Goal: Task Accomplishment & Management: Complete application form

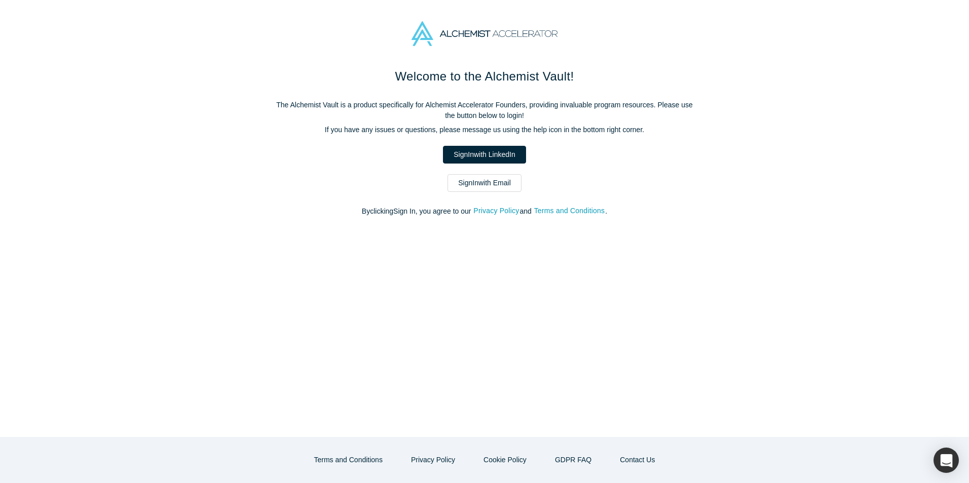
click at [484, 186] on link "Sign In with Email" at bounding box center [484, 183] width 74 height 18
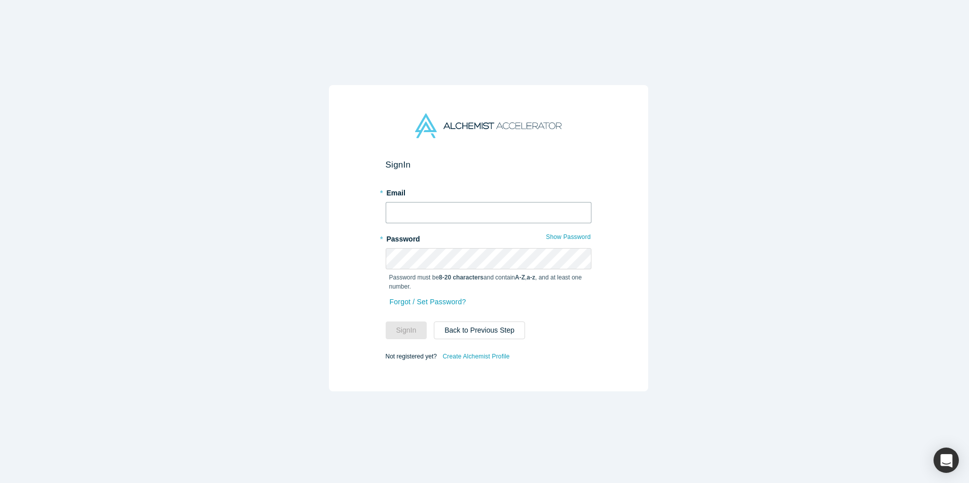
type input "[EMAIL_ADDRESS][DOMAIN_NAME]"
click at [307, 259] on div "Sign In * Email business@mediaiplus.com * Password Show Password Password must …" at bounding box center [488, 245] width 976 height 491
click at [653, 275] on div "Sign In * Email business@mediaiplus.com * Password Show Password Password must …" at bounding box center [488, 245] width 976 height 491
click at [412, 323] on button "Sign In" at bounding box center [406, 331] width 42 height 18
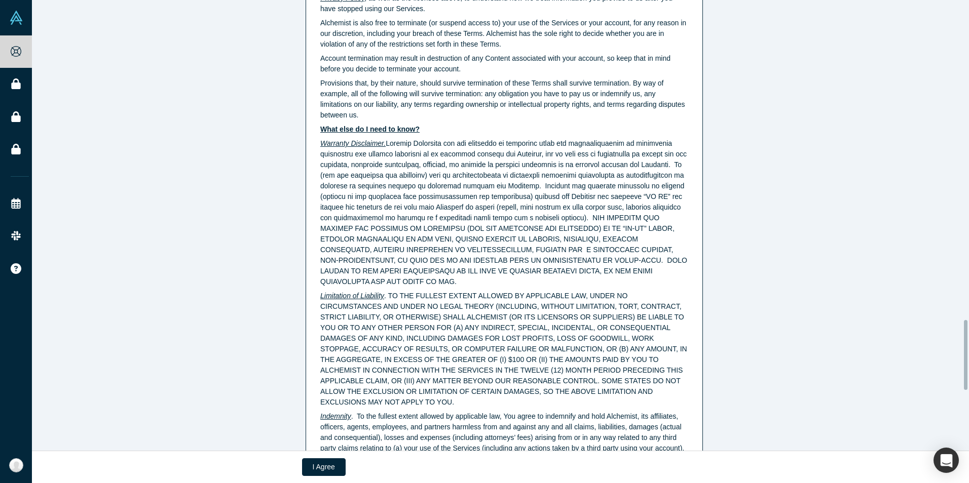
scroll to position [1890, 0]
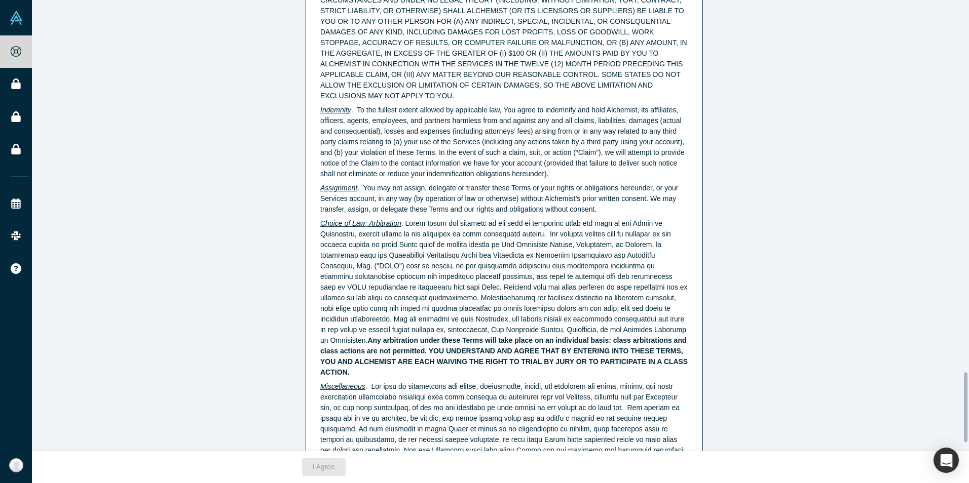
scroll to position [2448, 0]
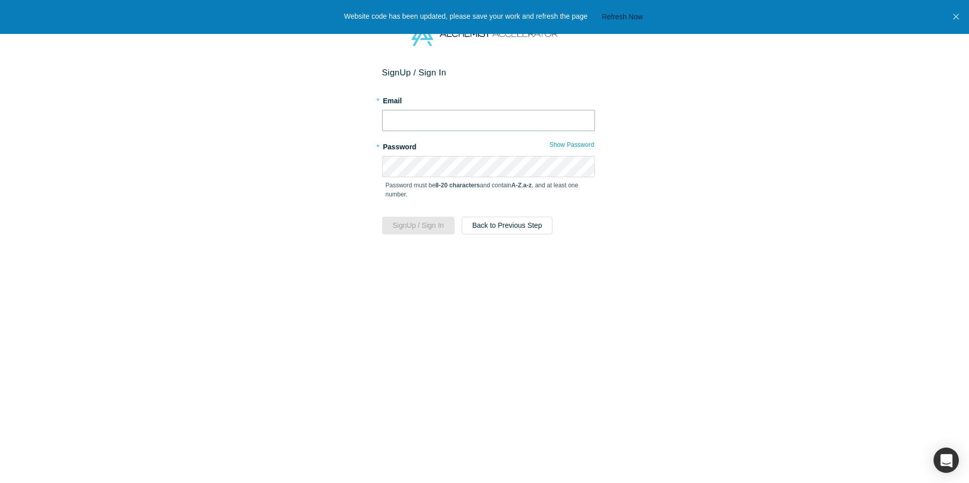
click at [419, 115] on input "text" at bounding box center [488, 120] width 213 height 21
type input "[EMAIL_ADDRESS][DOMAIN_NAME]"
click at [429, 228] on button "Sign Up / Sign In" at bounding box center [418, 226] width 72 height 18
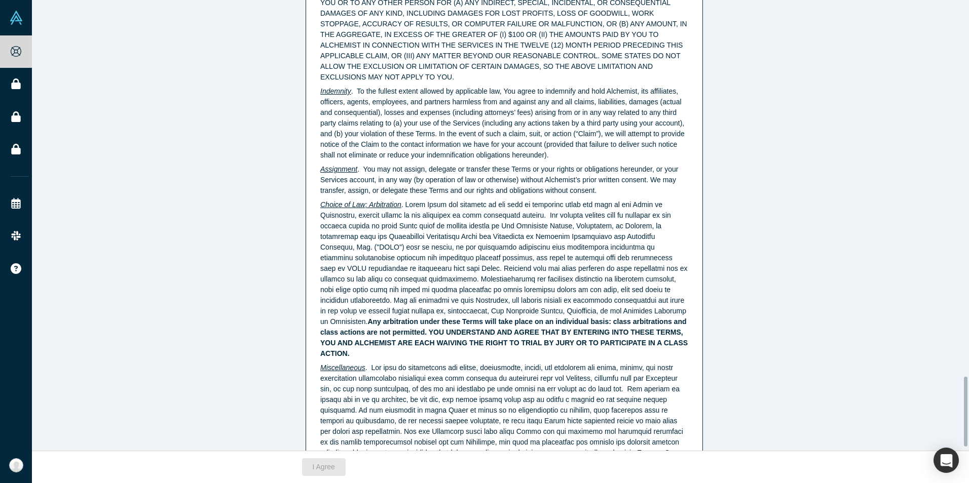
scroll to position [2448, 0]
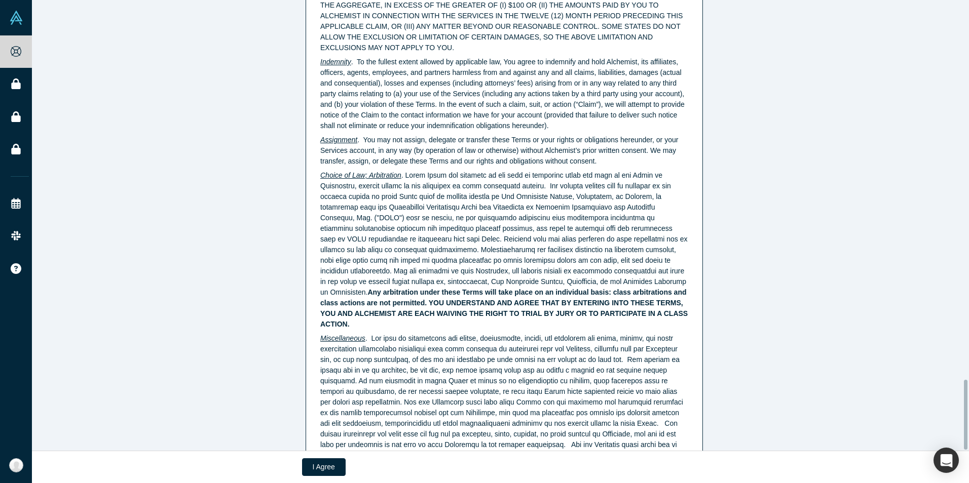
click at [317, 466] on button "I Agree" at bounding box center [324, 467] width 44 height 18
click at [314, 467] on button "I Agree" at bounding box center [324, 467] width 44 height 18
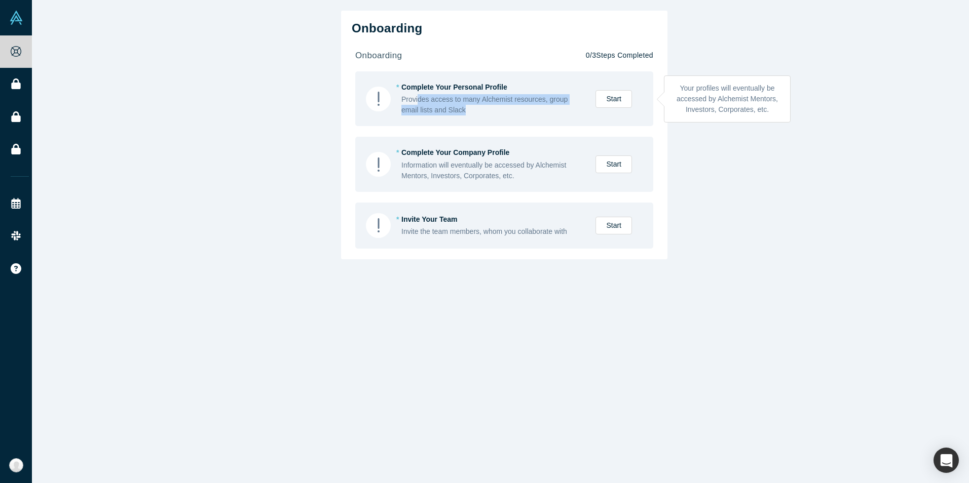
drag, startPoint x: 414, startPoint y: 101, endPoint x: 536, endPoint y: 120, distance: 124.0
click at [536, 120] on div "* Complete Your Personal Profile Provides access to many Alchemist resources, g…" at bounding box center [504, 98] width 298 height 55
drag, startPoint x: 418, startPoint y: 168, endPoint x: 528, endPoint y: 176, distance: 110.2
click at [528, 176] on div "Information will eventually be accessed by Alchemist Mentors, Investors, Corpor…" at bounding box center [492, 170] width 183 height 21
drag, startPoint x: 528, startPoint y: 176, endPoint x: 524, endPoint y: 186, distance: 10.9
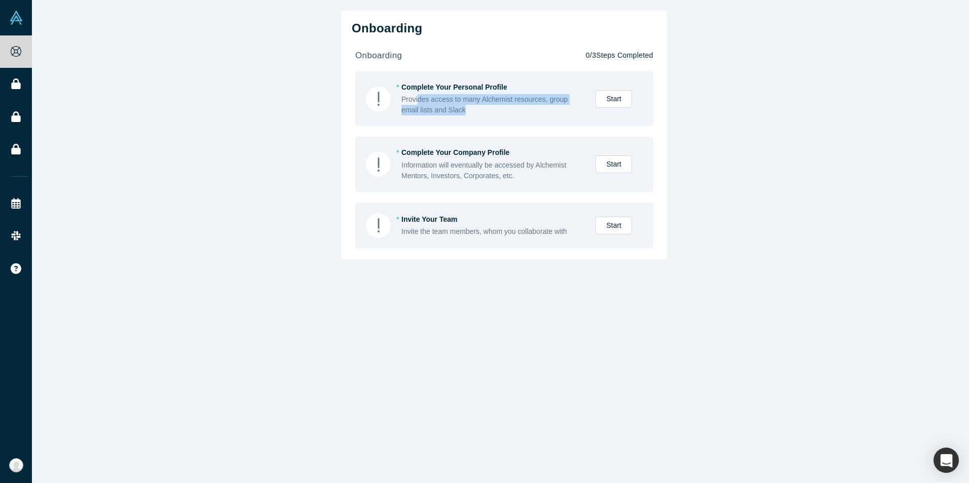
click at [524, 186] on div "* Complete Your Company Profile Information will eventually be accessed by Alch…" at bounding box center [504, 164] width 298 height 55
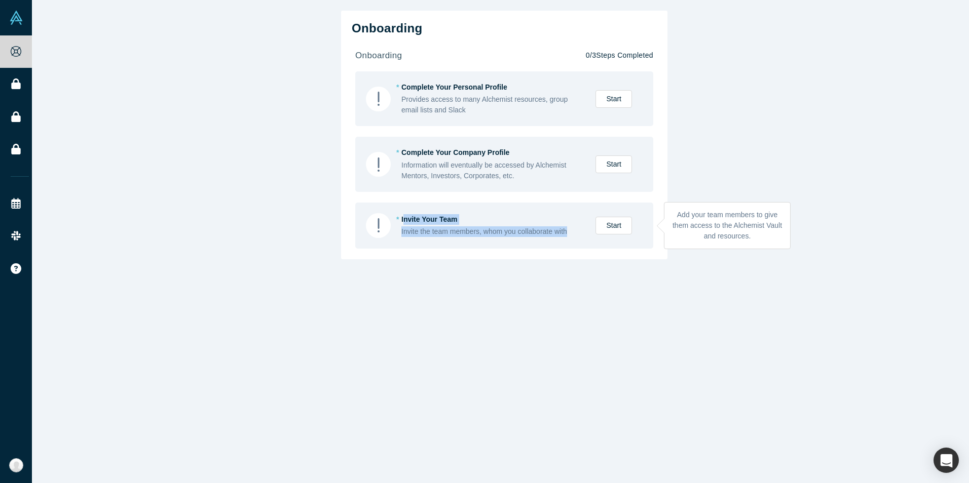
drag, startPoint x: 400, startPoint y: 220, endPoint x: 565, endPoint y: 238, distance: 166.5
click at [565, 238] on div "* Invite Your Team Invite the team members, whom you collaborate with Start" at bounding box center [504, 226] width 298 height 46
drag, startPoint x: 565, startPoint y: 238, endPoint x: 507, endPoint y: 239, distance: 58.3
click at [507, 239] on div "* Invite Your Team Invite the team members, whom you collaborate with Start" at bounding box center [504, 226] width 298 height 46
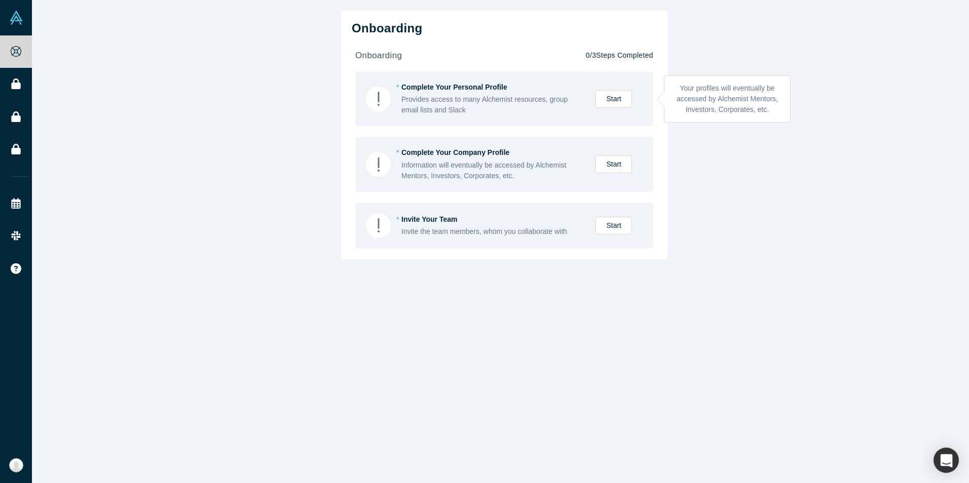
click at [603, 101] on link "Start" at bounding box center [613, 99] width 36 height 18
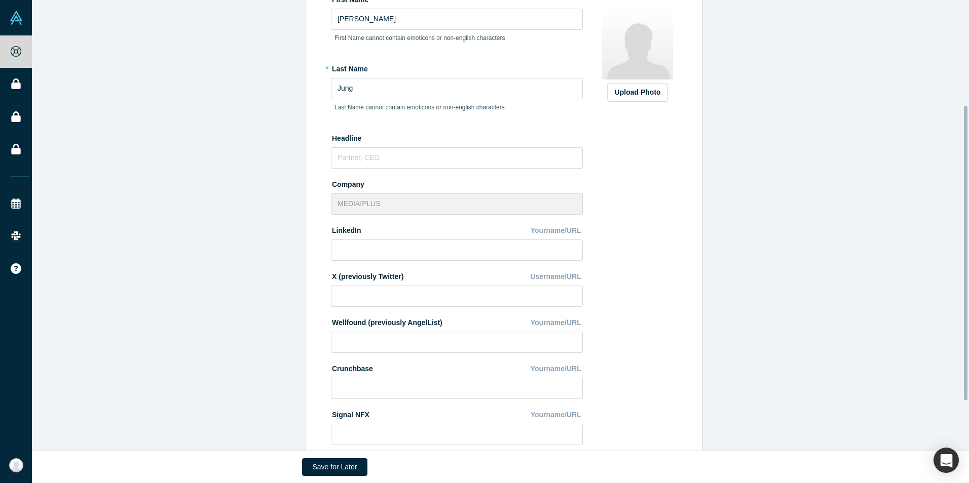
scroll to position [237, 0]
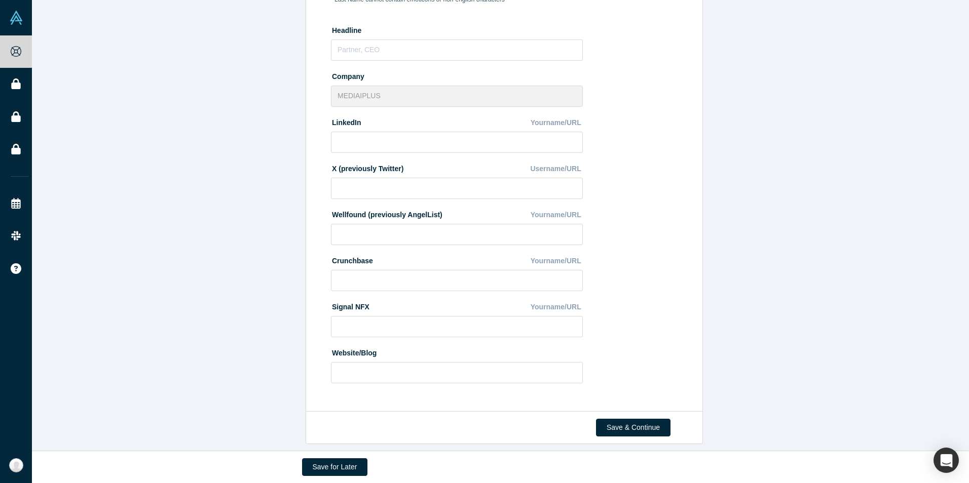
click at [344, 299] on label "Signal NFX" at bounding box center [350, 305] width 38 height 14
click at [608, 313] on div "Upload Photo Zoom Save Remove Upload New" at bounding box center [637, 137] width 88 height 508
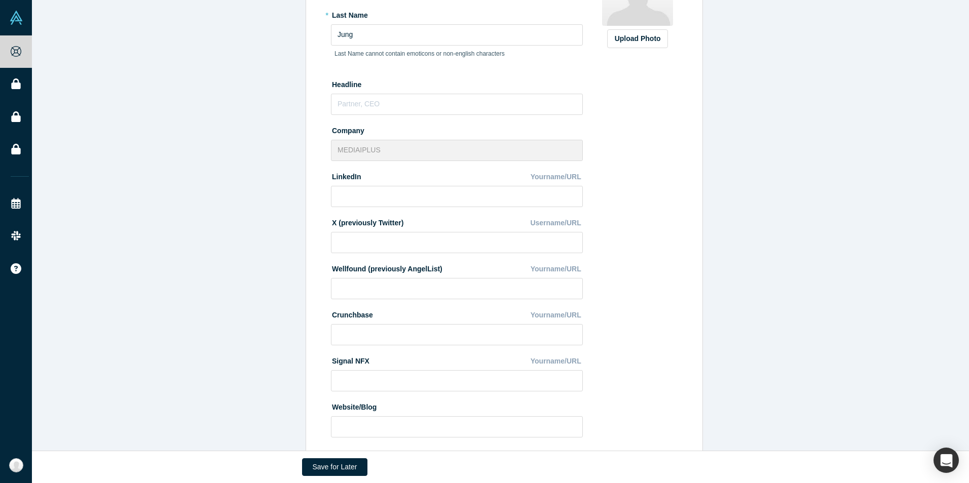
scroll to position [136, 0]
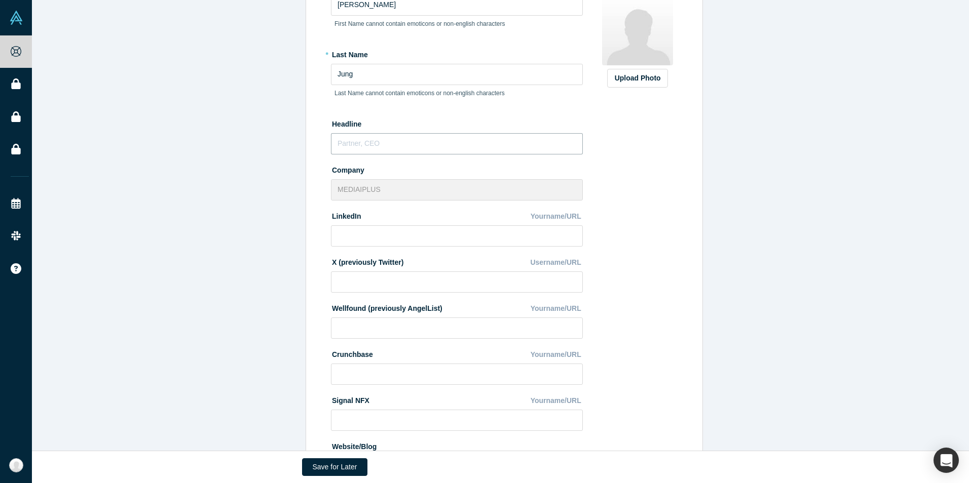
click at [409, 152] on input "text" at bounding box center [457, 143] width 252 height 21
type input "ㅌ"
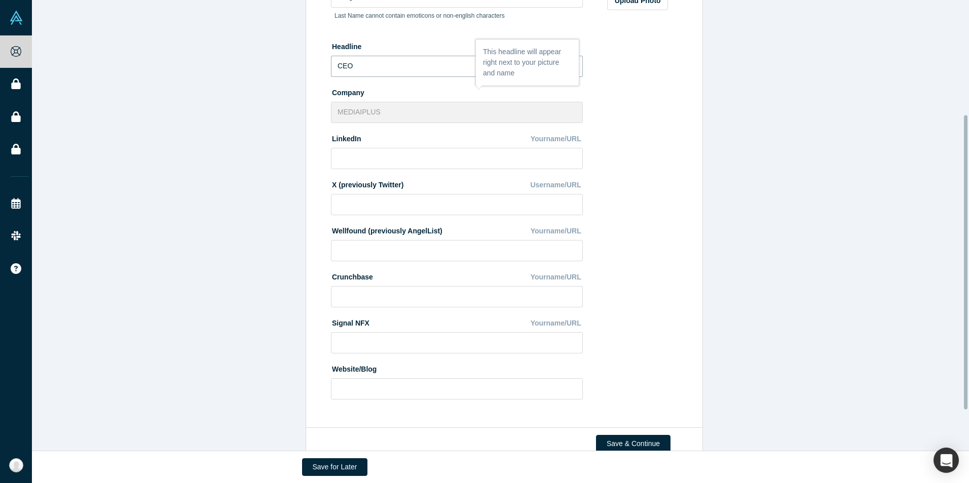
scroll to position [237, 0]
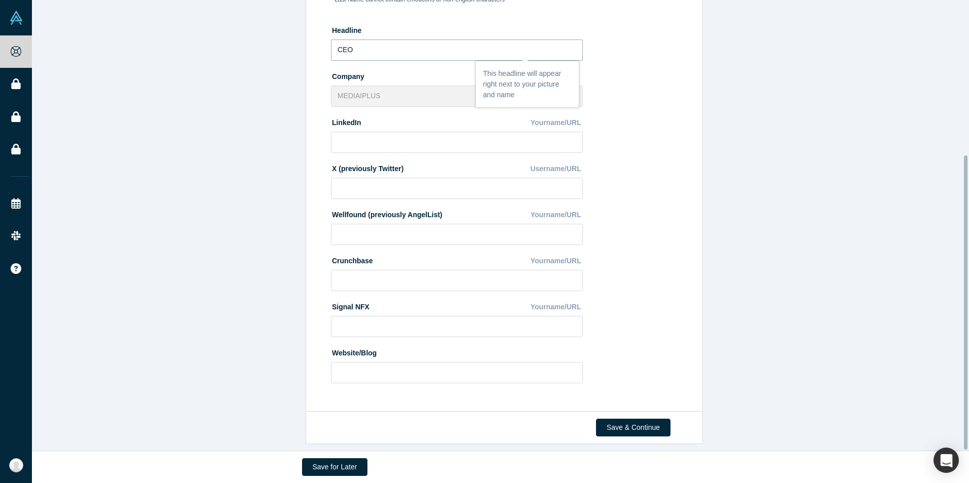
type input "CEO"
click at [453, 373] on input at bounding box center [457, 372] width 252 height 21
type input "ㅇ"
paste input "https://hello.mediaiplus.com/"
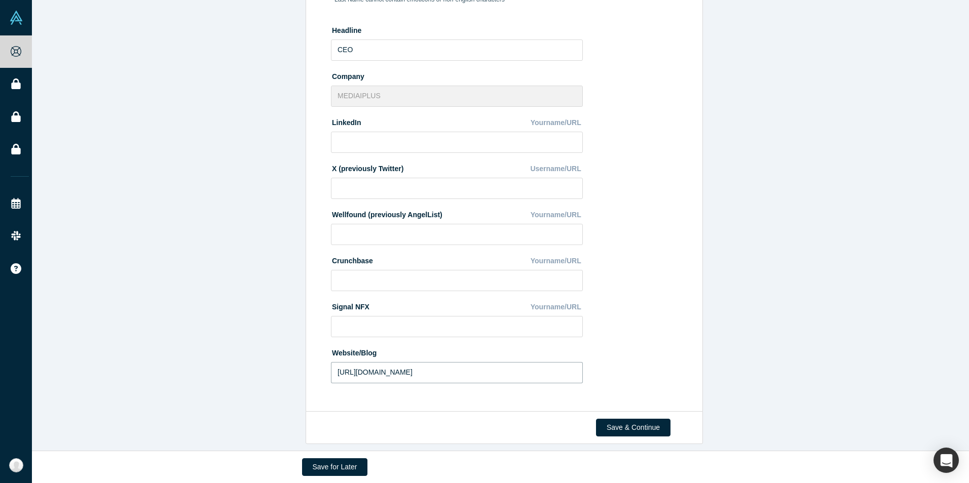
type input "https://hello.mediaiplus.com/"
click at [683, 290] on div "Edit Profile * First Name Jihee First Name cannot contain emoticons or non-engl…" at bounding box center [502, 123] width 385 height 562
click at [335, 466] on button "Save for Later" at bounding box center [335, 467] width 66 height 18
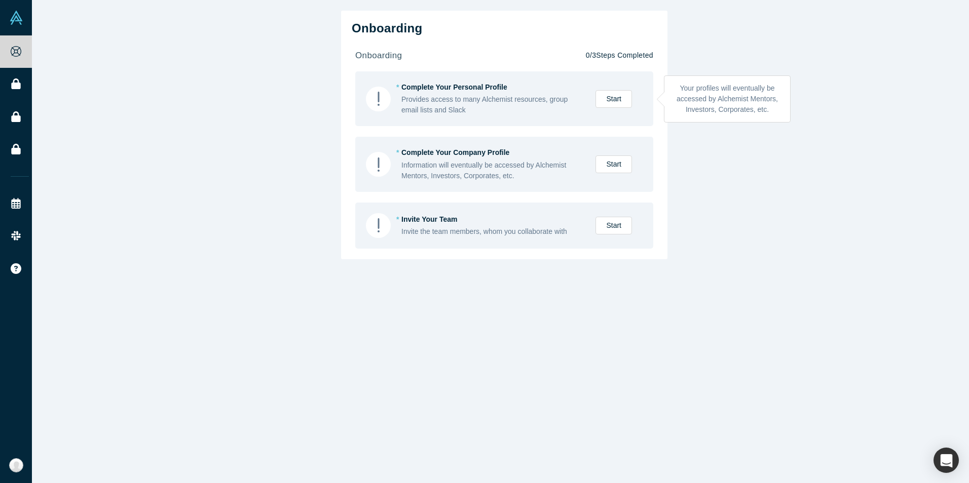
click at [610, 101] on link "Start" at bounding box center [613, 99] width 36 height 18
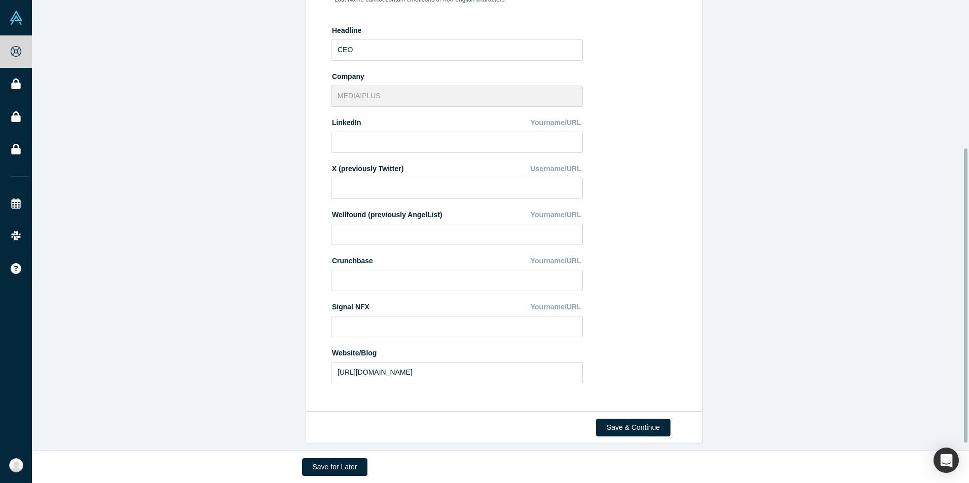
scroll to position [237, 0]
click at [453, 141] on input at bounding box center [457, 142] width 252 height 21
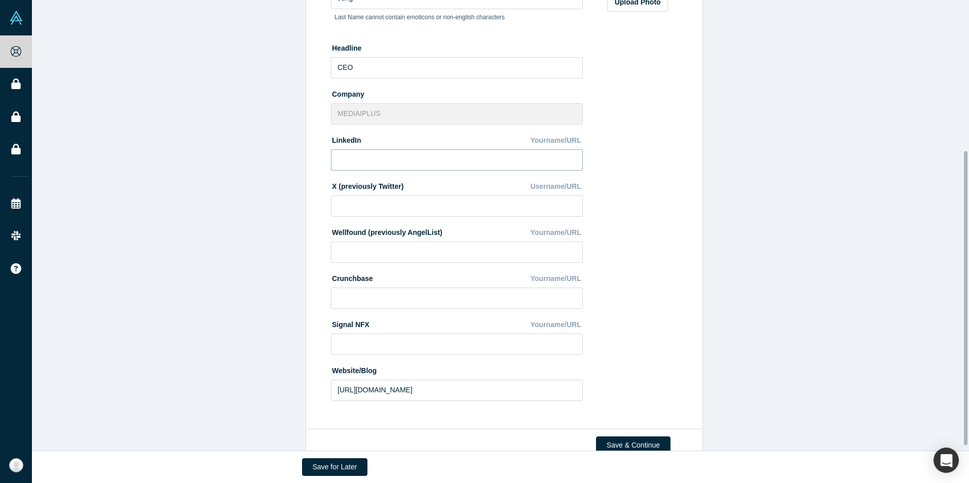
scroll to position [186, 0]
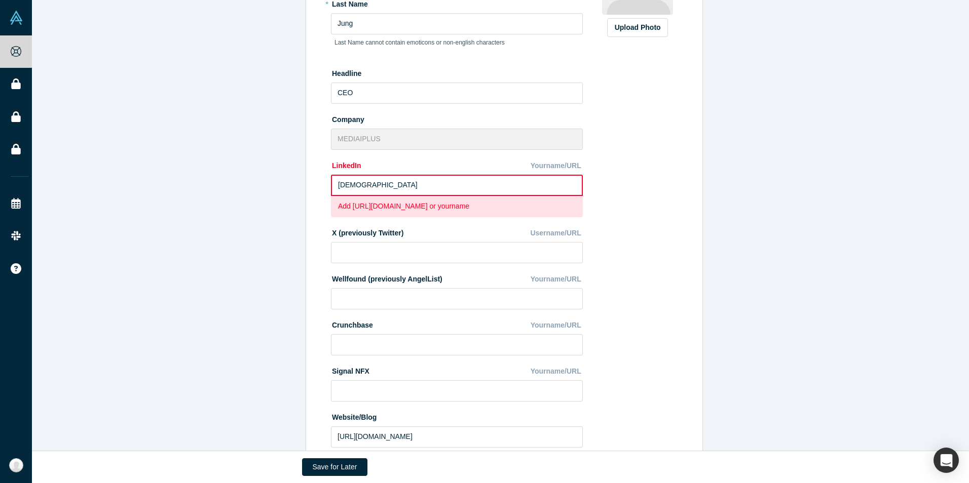
type input "ㅇ"
click at [345, 186] on input "JIHEE JUNG" at bounding box center [457, 185] width 252 height 21
click at [723, 176] on div "Edit Profile * First Name Jihee First Name cannot contain emoticons or non-engl…" at bounding box center [504, 174] width 944 height 606
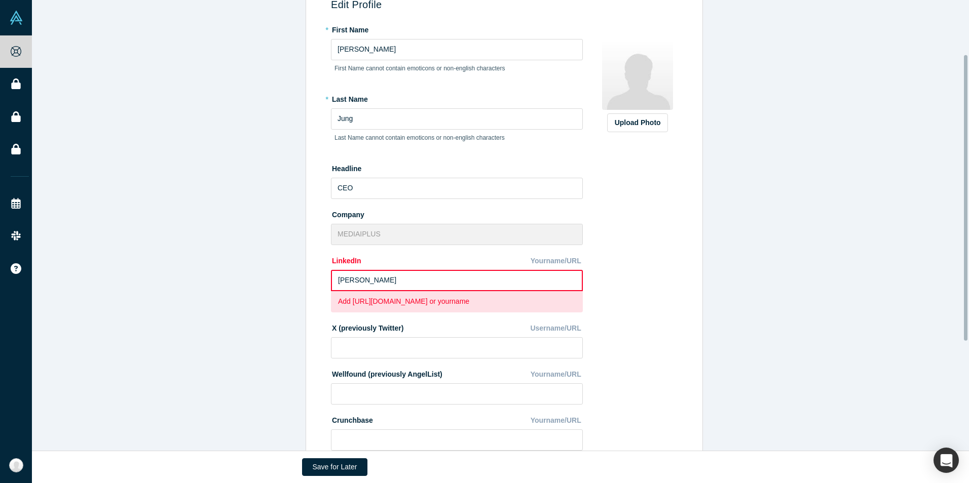
scroll to position [85, 0]
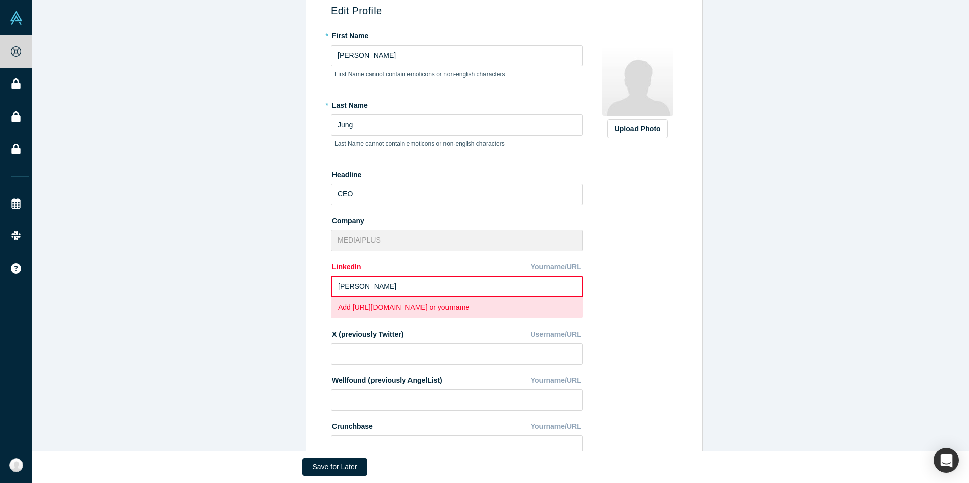
click at [400, 290] on input "Jihee Jung" at bounding box center [457, 286] width 252 height 21
type input "Jihee Jung /"
click at [600, 271] on div "Upload Photo Zoom Save Remove Upload New" at bounding box center [637, 291] width 88 height 529
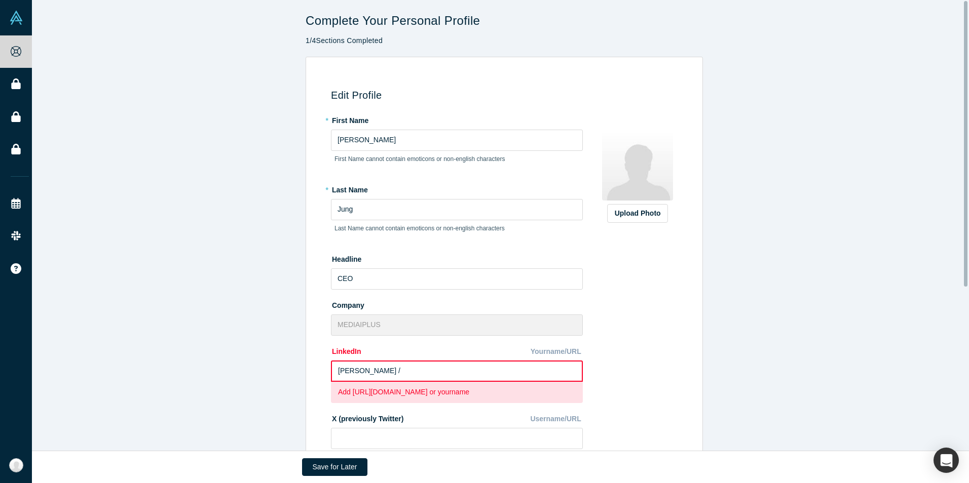
scroll to position [0, 0]
click at [658, 218] on label "Upload Photo" at bounding box center [637, 214] width 61 height 19
click at [0, 0] on input "Upload Photo" at bounding box center [0, 0] width 0 height 0
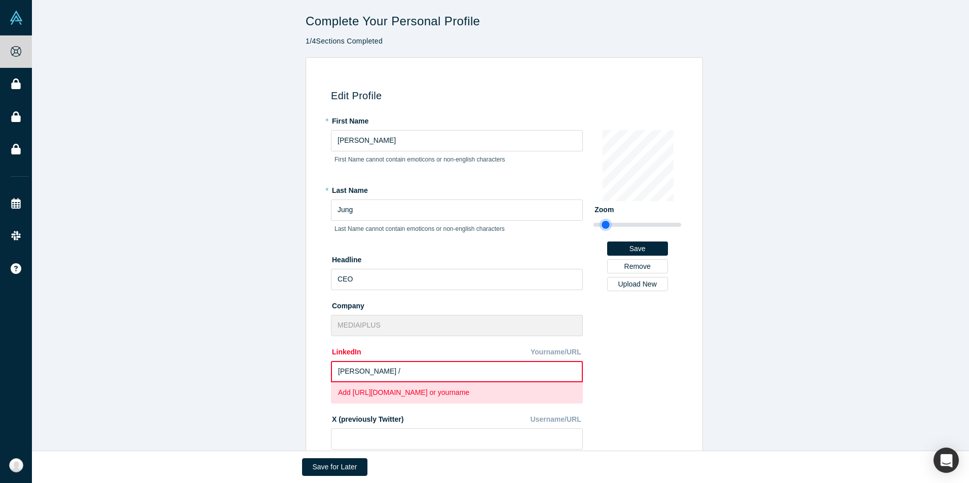
click at [601, 229] on input "range" at bounding box center [637, 225] width 88 height 12
drag, startPoint x: 598, startPoint y: 226, endPoint x: 601, endPoint y: 231, distance: 5.7
click at [601, 231] on input "range" at bounding box center [637, 225] width 88 height 12
click at [745, 213] on div "Edit Profile * First Name Jihee First Name cannot contain emoticons or non-engl…" at bounding box center [504, 360] width 944 height 606
click at [656, 247] on button "Save" at bounding box center [637, 249] width 61 height 14
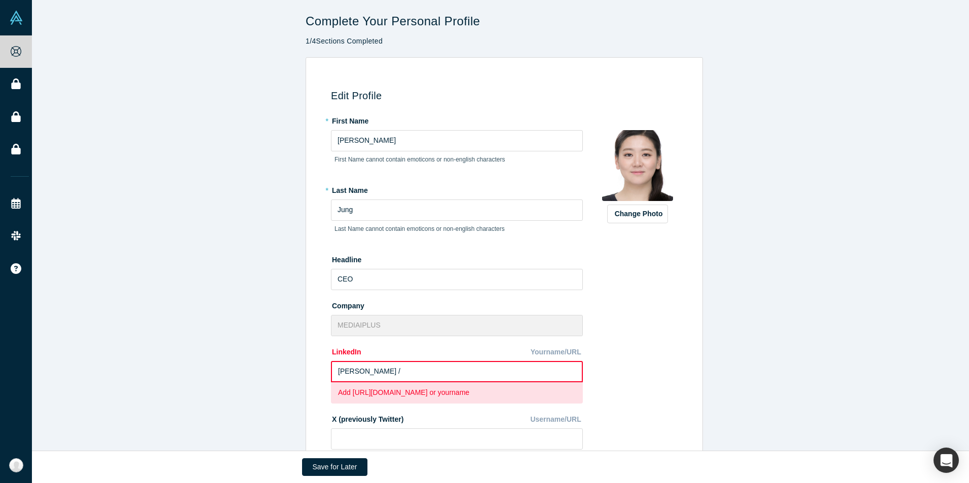
click at [644, 211] on button "Change Photo" at bounding box center [637, 214] width 61 height 19
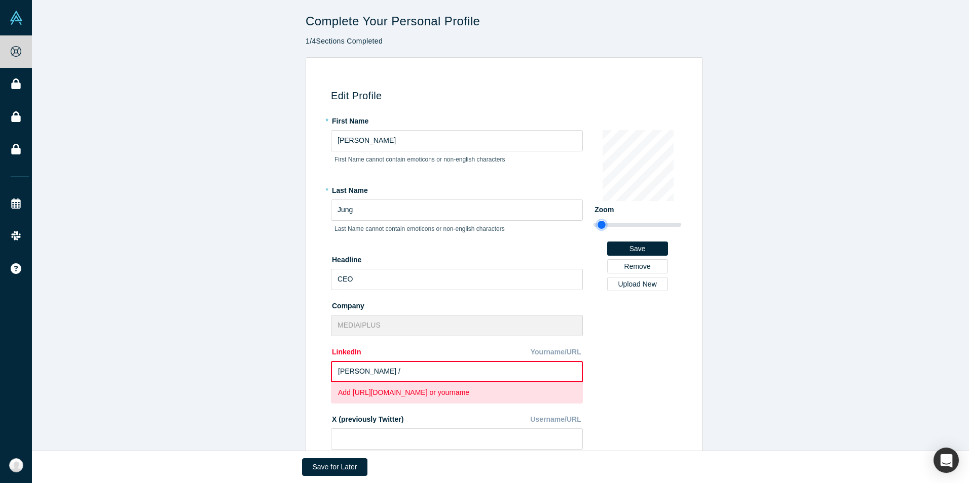
click at [598, 224] on input "range" at bounding box center [637, 225] width 88 height 12
click at [628, 247] on button "Save" at bounding box center [637, 249] width 61 height 14
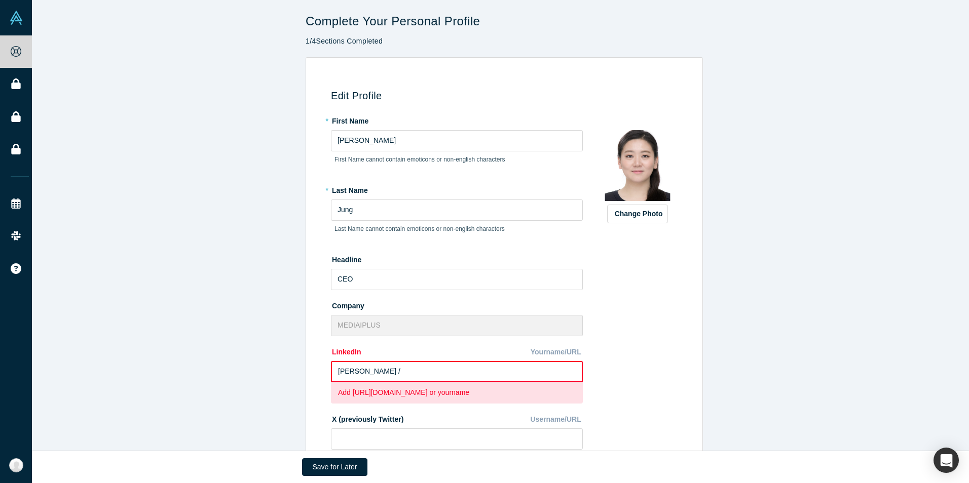
click at [627, 211] on button "Change Photo" at bounding box center [637, 214] width 61 height 19
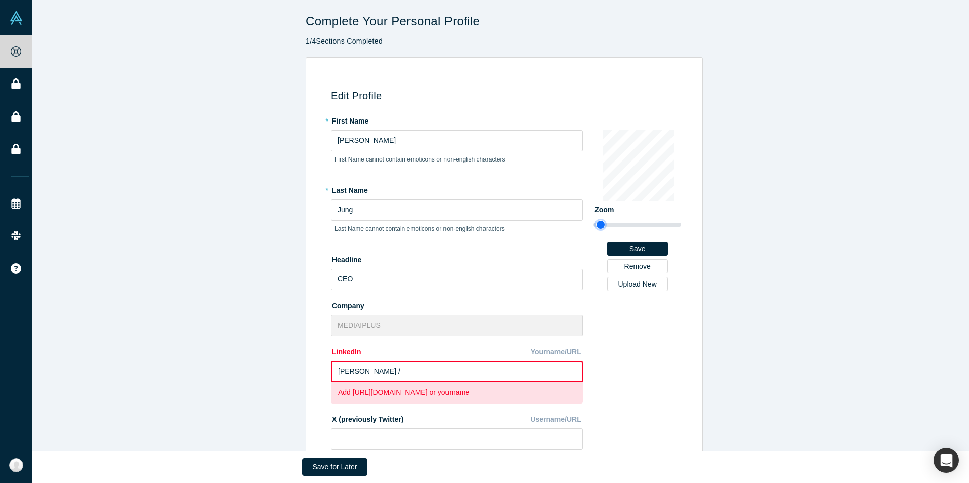
click at [596, 223] on input "range" at bounding box center [637, 225] width 88 height 12
click at [620, 244] on button "Save" at bounding box center [637, 249] width 61 height 14
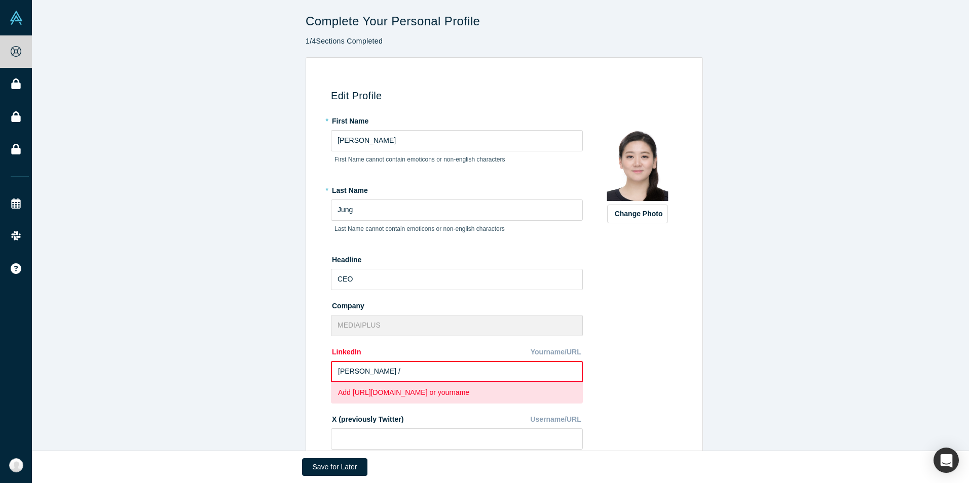
click at [621, 212] on button "Change Photo" at bounding box center [637, 214] width 61 height 19
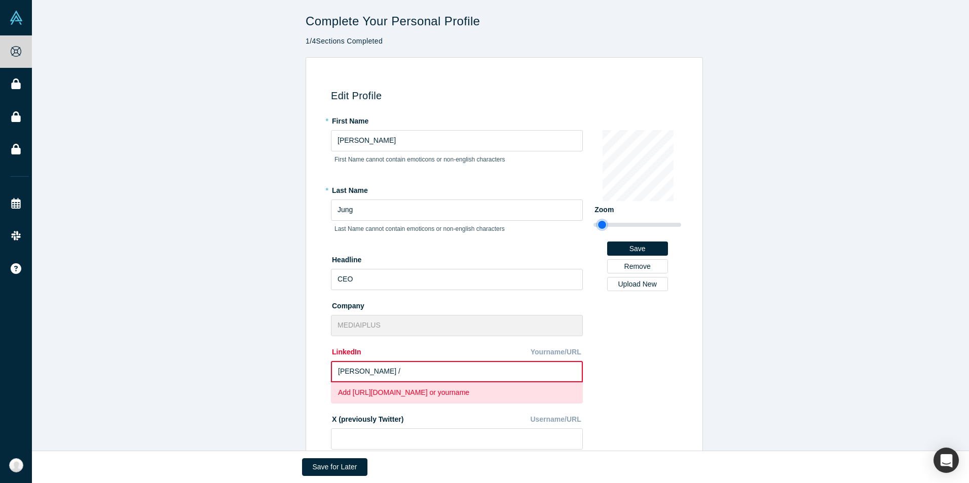
click at [598, 225] on input "range" at bounding box center [637, 225] width 88 height 12
click at [618, 247] on button "Save" at bounding box center [637, 249] width 61 height 14
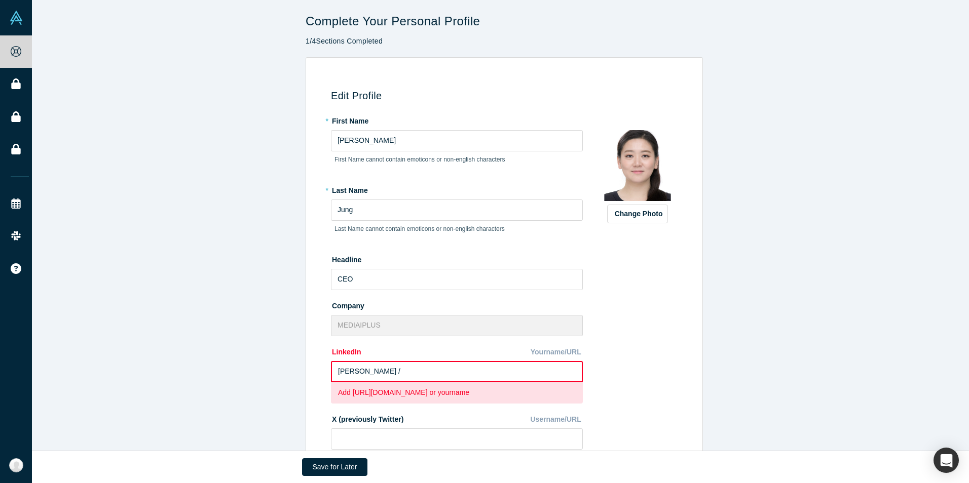
click at [620, 217] on button "Change Photo" at bounding box center [637, 214] width 61 height 19
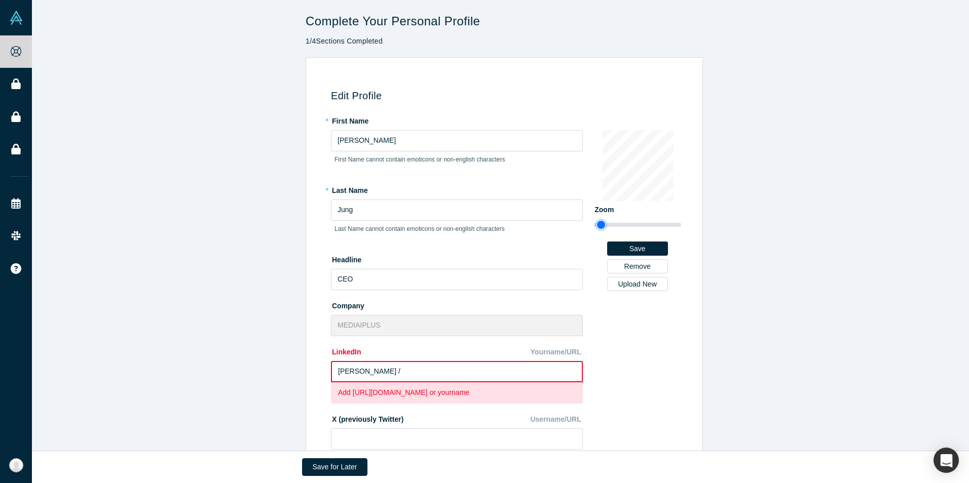
type input "0.88"
click at [597, 227] on input "range" at bounding box center [637, 225] width 88 height 12
click at [628, 242] on button "Save" at bounding box center [637, 249] width 61 height 14
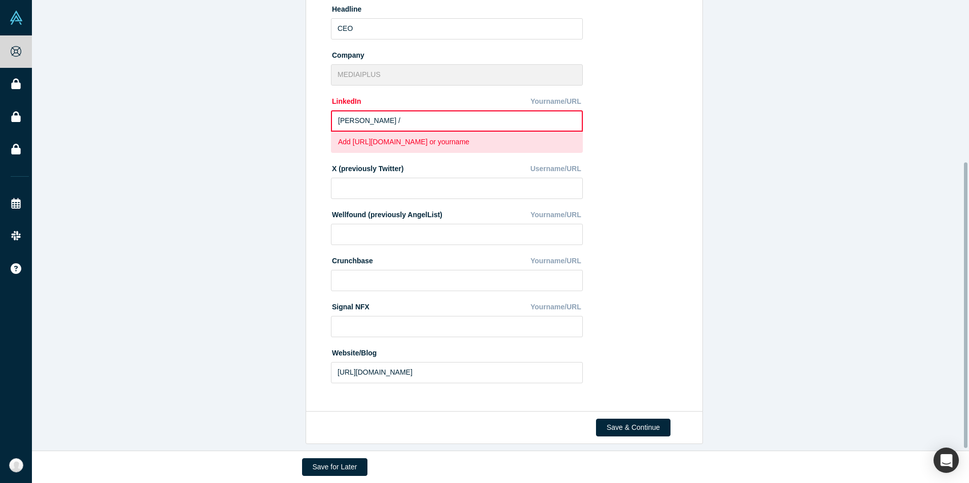
scroll to position [258, 0]
click at [432, 112] on input "Jihee Jung /" at bounding box center [457, 120] width 252 height 21
paste input "https://www.linkedin.com/in/jiheejung/"
type input "Jihee Jung / https://www.linkedin.com/in/jiheejung/"
click at [690, 235] on div "Edit Profile * First Name Jihee First Name cannot contain emoticons or non-engl…" at bounding box center [502, 113] width 385 height 584
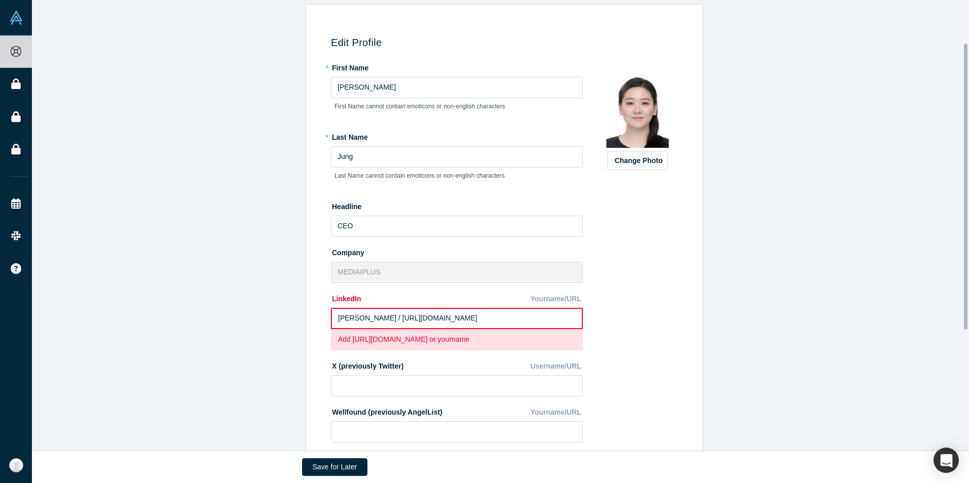
scroll to position [101, 0]
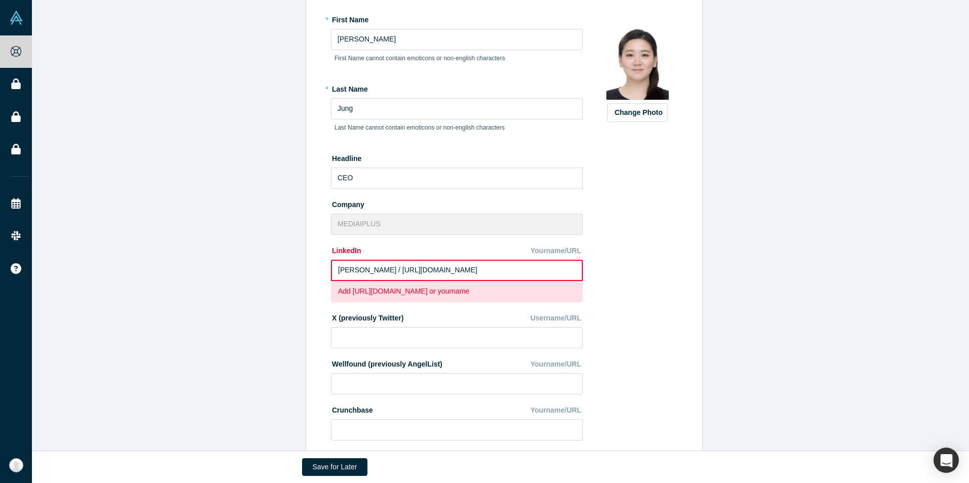
click at [353, 86] on label "* Last Name" at bounding box center [457, 88] width 252 height 14
copy label "Last Name"
click at [340, 162] on label "Headline" at bounding box center [457, 157] width 252 height 14
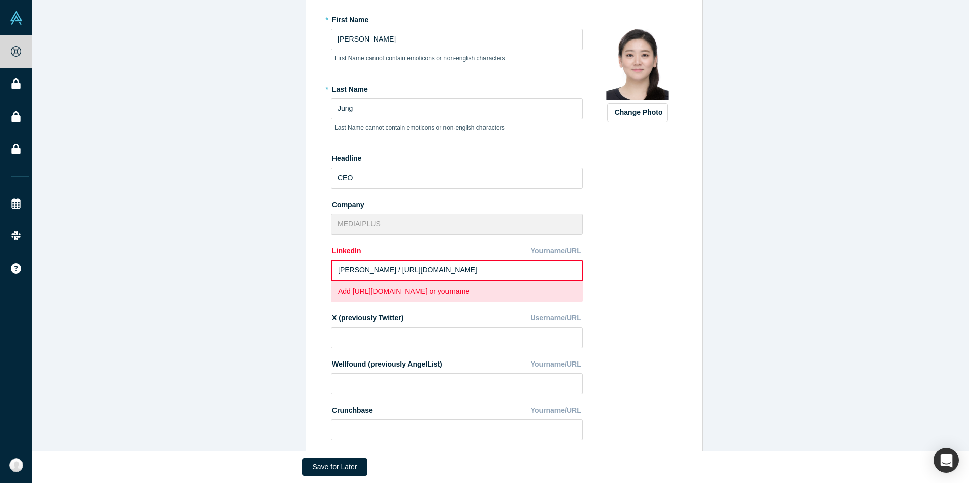
click at [340, 160] on label "Headline" at bounding box center [457, 157] width 252 height 14
copy label "Headline"
click at [455, 183] on input "CEO" at bounding box center [457, 178] width 252 height 21
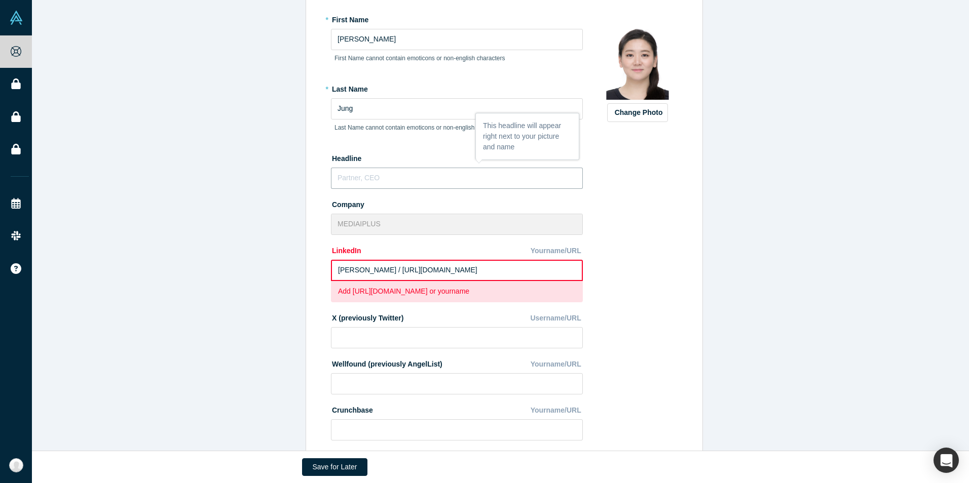
click at [414, 172] on input "text" at bounding box center [457, 178] width 252 height 21
type input "CEO"
click at [250, 185] on div "Edit Profile * First Name Jihee First Name cannot contain emoticons or non-engl…" at bounding box center [504, 259] width 944 height 606
click at [375, 42] on input "Jihee" at bounding box center [457, 39] width 252 height 21
click at [427, 111] on input "Jung" at bounding box center [457, 108] width 252 height 21
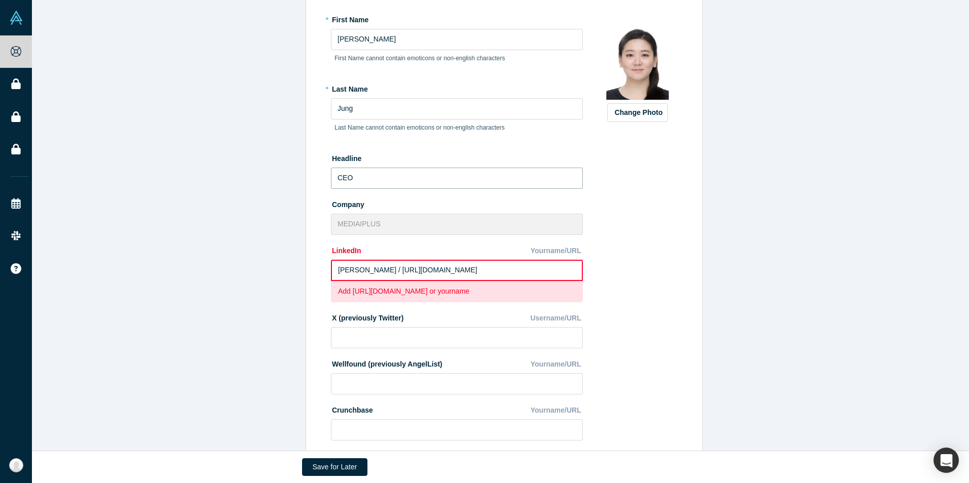
click at [440, 177] on input "CEO" at bounding box center [457, 178] width 252 height 21
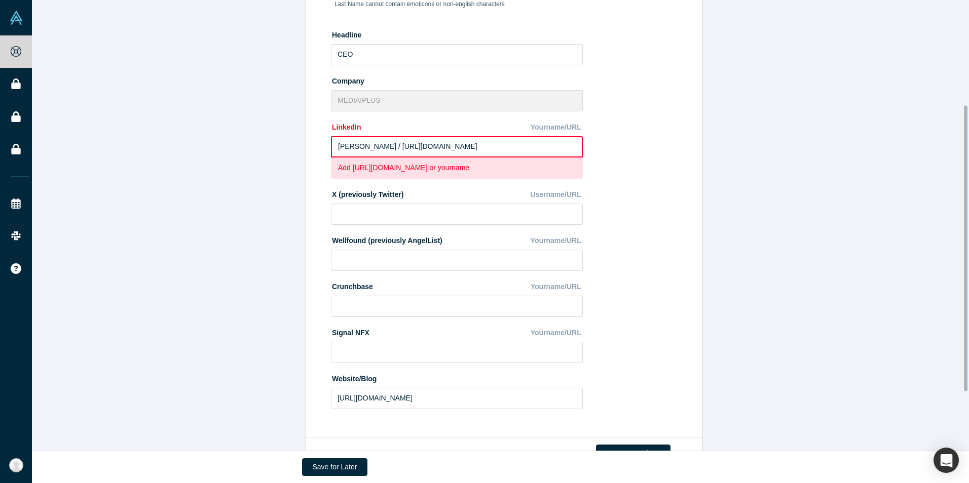
scroll to position [157, 0]
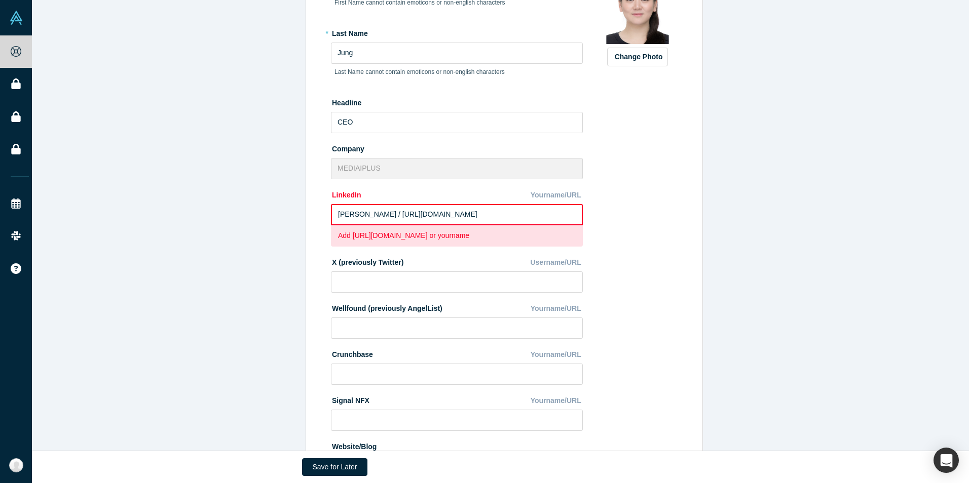
click at [347, 147] on label "Company" at bounding box center [457, 147] width 252 height 14
copy label "Company"
click at [231, 174] on div "Edit Profile * First Name Jihee First Name cannot contain emoticons or non-engl…" at bounding box center [504, 203] width 944 height 606
click at [339, 195] on label "LinkedIn" at bounding box center [346, 193] width 30 height 14
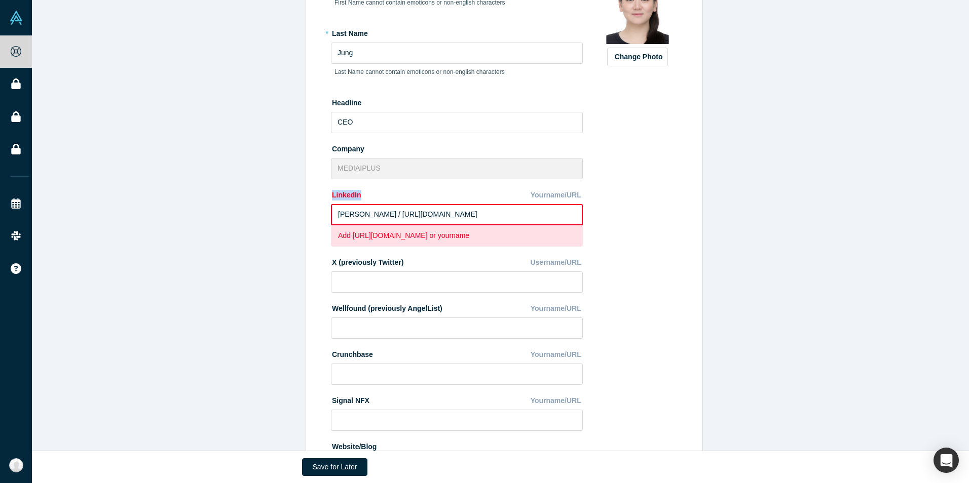
click at [339, 195] on label "LinkedIn" at bounding box center [346, 193] width 30 height 14
copy label "LinkedIn"
click at [370, 212] on input "Jihee Jung / https://www.linkedin.com/in/jiheejung/" at bounding box center [457, 214] width 252 height 21
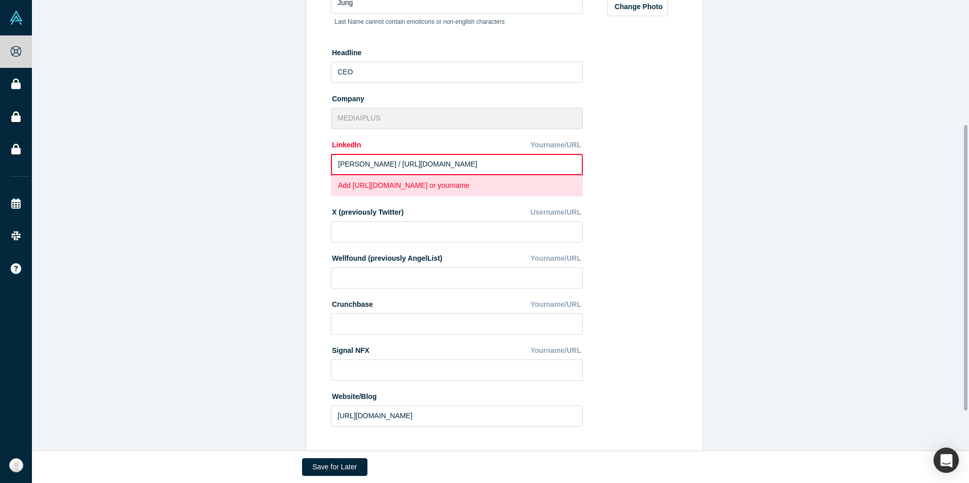
scroll to position [208, 0]
click at [362, 212] on label "X (previously Twitter)" at bounding box center [367, 210] width 72 height 14
copy label "X (previously Twitter)"
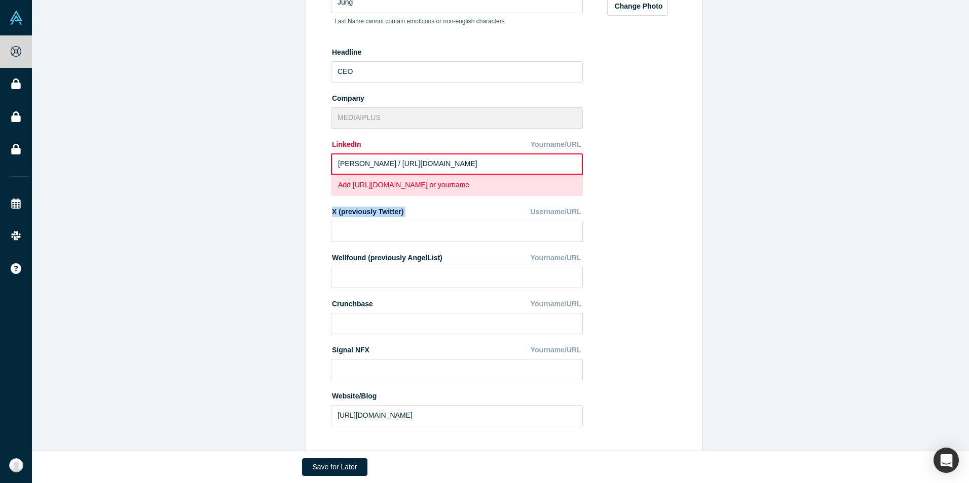
click at [344, 266] on div "Wellfound (previously AngelList) Yourname/URL" at bounding box center [457, 258] width 252 height 18
click at [344, 260] on label "Wellfound (previously AngelList)" at bounding box center [386, 256] width 111 height 14
copy label "Wellfound (previously AngelList)"
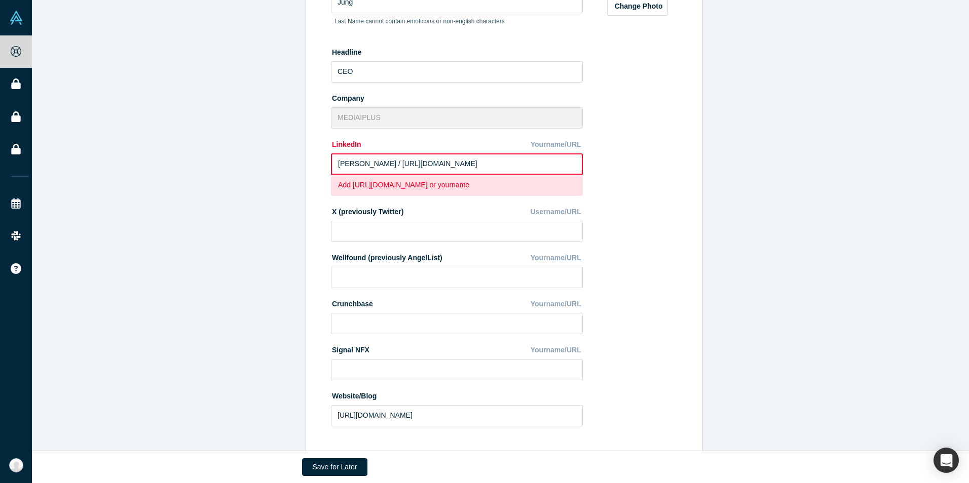
click at [350, 300] on label "Crunchbase" at bounding box center [352, 302] width 42 height 14
click at [349, 300] on label "Crunchbase" at bounding box center [352, 302] width 42 height 14
copy label "Crunchbase"
click at [342, 345] on label "Signal NFX" at bounding box center [350, 348] width 38 height 14
click at [342, 347] on label "Signal NFX" at bounding box center [350, 348] width 38 height 14
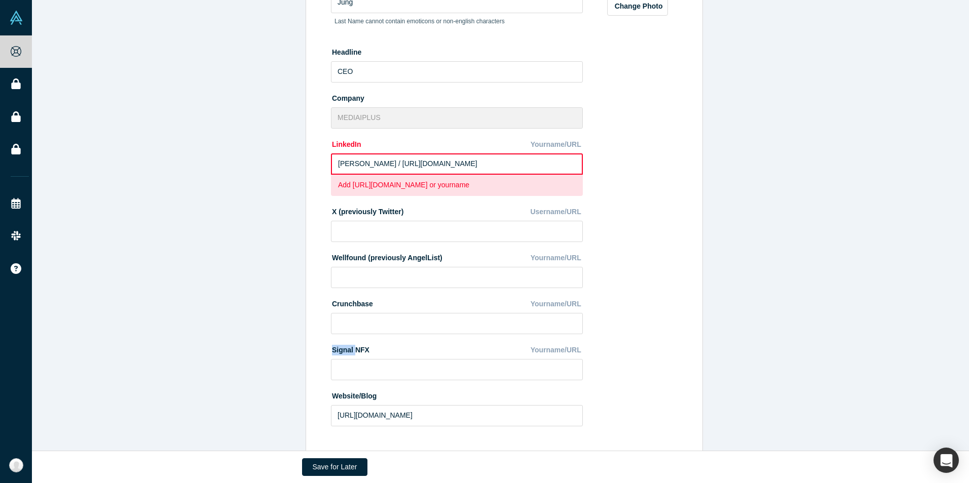
click at [342, 347] on label "Signal NFX" at bounding box center [350, 348] width 38 height 14
copy label "Signal NFX"
click at [356, 402] on div "Website/Blog" at bounding box center [457, 397] width 252 height 18
click at [356, 398] on label "Website/Blog" at bounding box center [354, 395] width 46 height 14
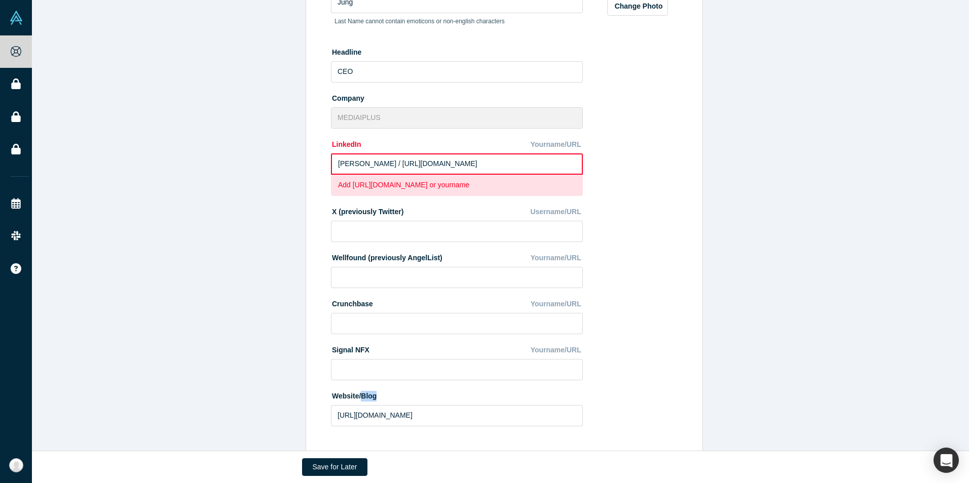
click at [356, 398] on label "Website/Blog" at bounding box center [354, 395] width 46 height 14
copy label "Website/Blog"
click at [397, 409] on input "https://hello.mediaiplus.com/" at bounding box center [457, 415] width 252 height 21
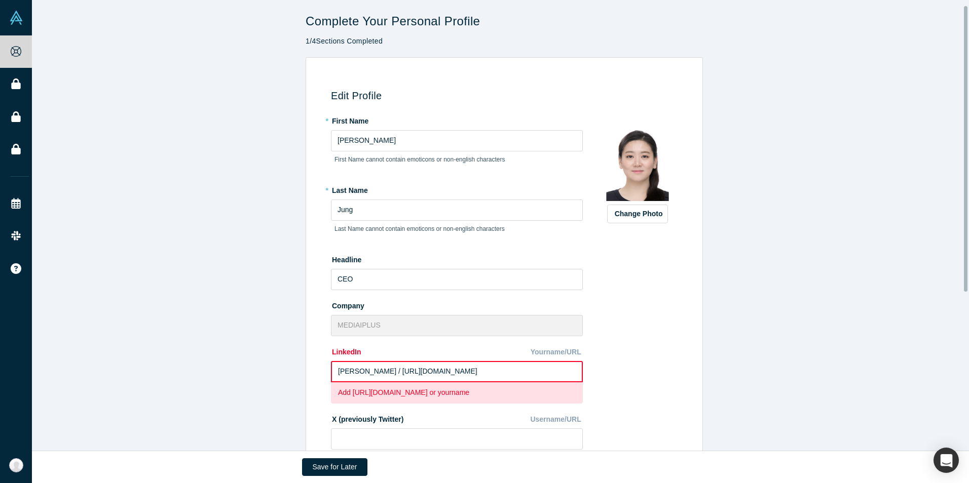
scroll to position [258, 0]
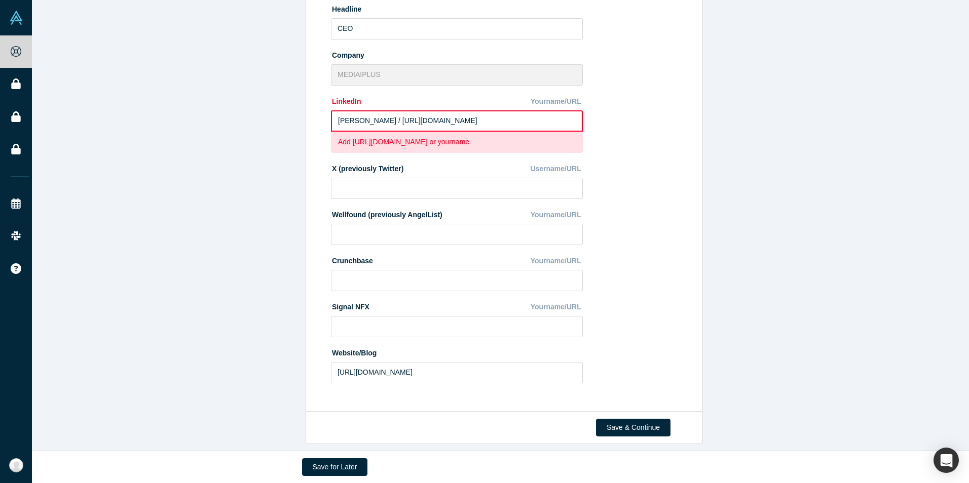
click at [268, 268] on div "Edit Profile * First Name Jihee First Name cannot contain emoticons or non-engl…" at bounding box center [504, 109] width 944 height 606
click at [618, 419] on button "Save & Continue" at bounding box center [633, 428] width 74 height 18
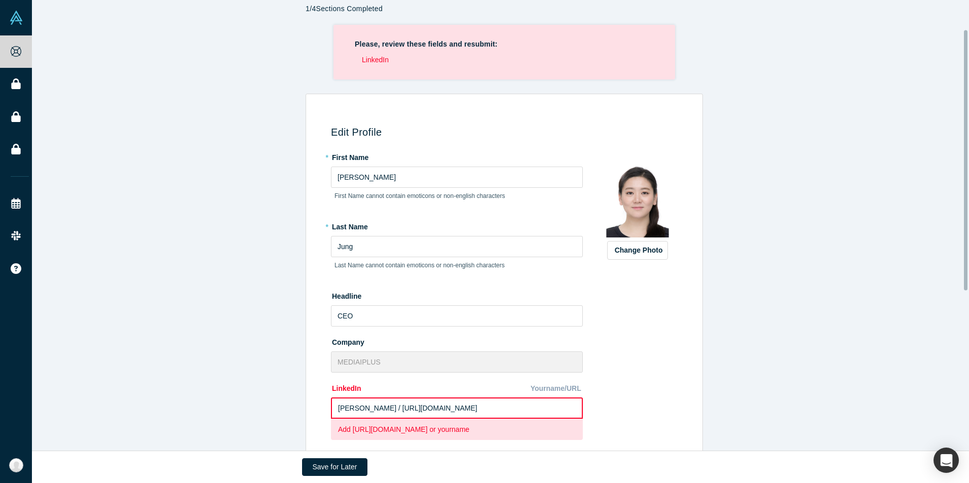
scroll to position [51, 0]
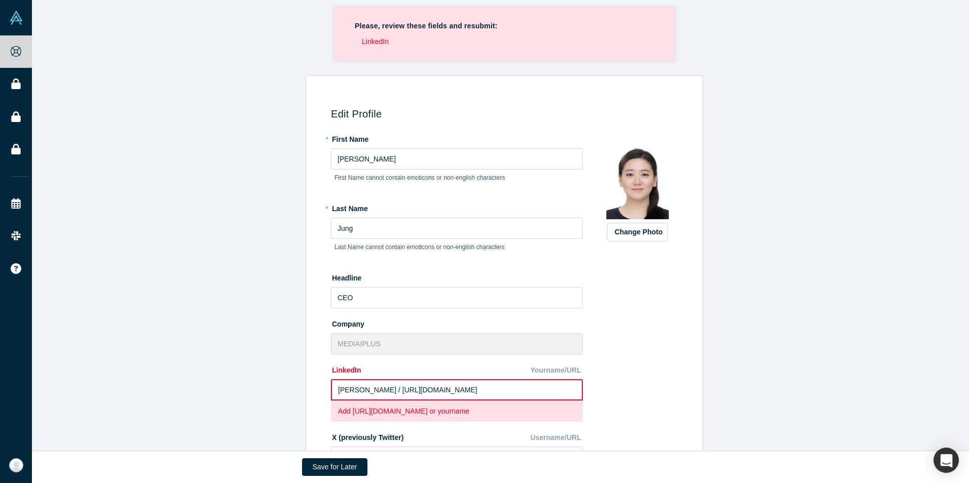
click at [371, 390] on input "Jihee Jung / https://www.linkedin.com/in/jiheejung/" at bounding box center [457, 389] width 252 height 21
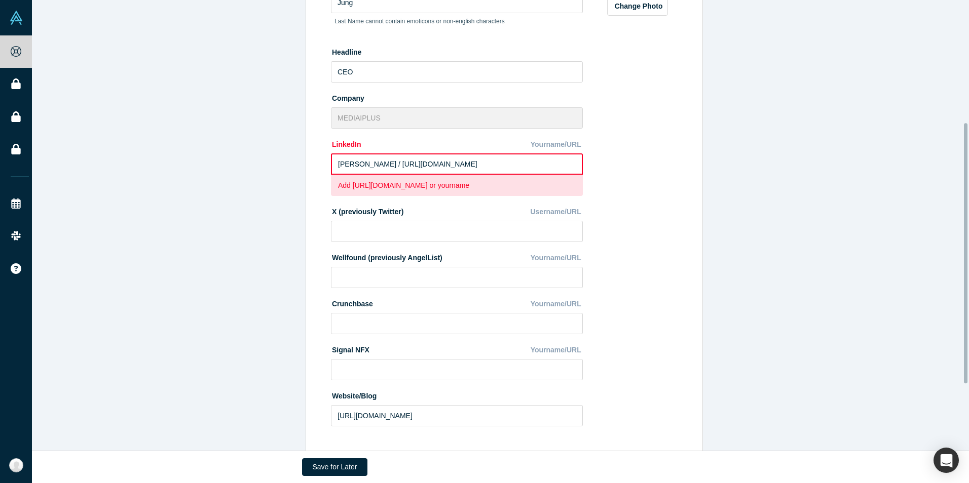
scroll to position [327, 0]
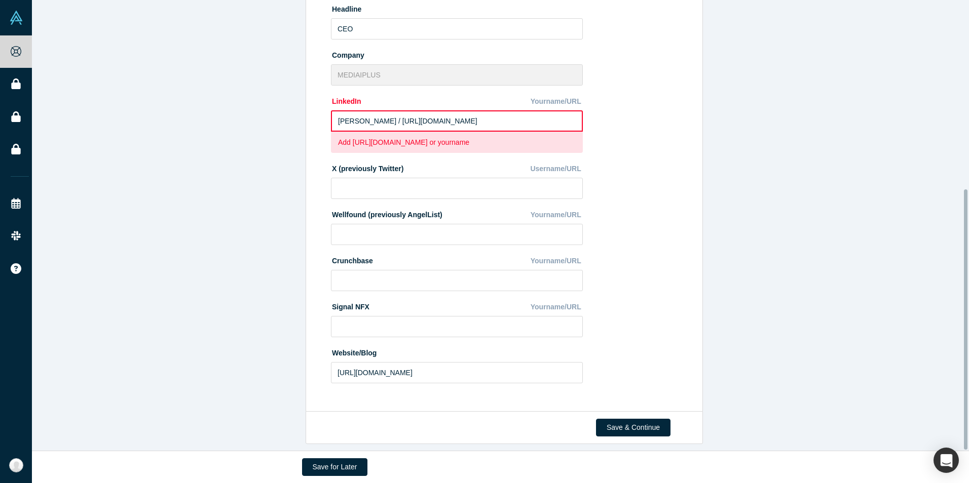
click at [614, 422] on button "Save & Continue" at bounding box center [633, 428] width 74 height 18
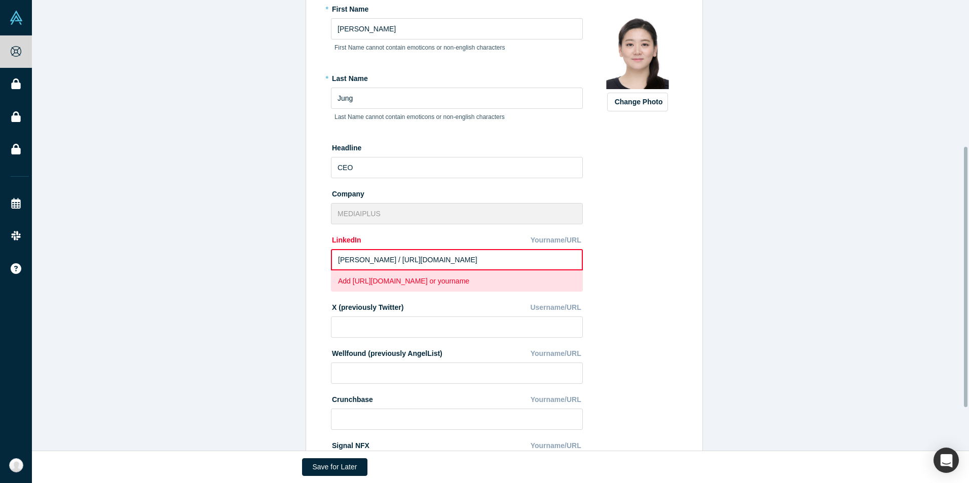
scroll to position [253, 0]
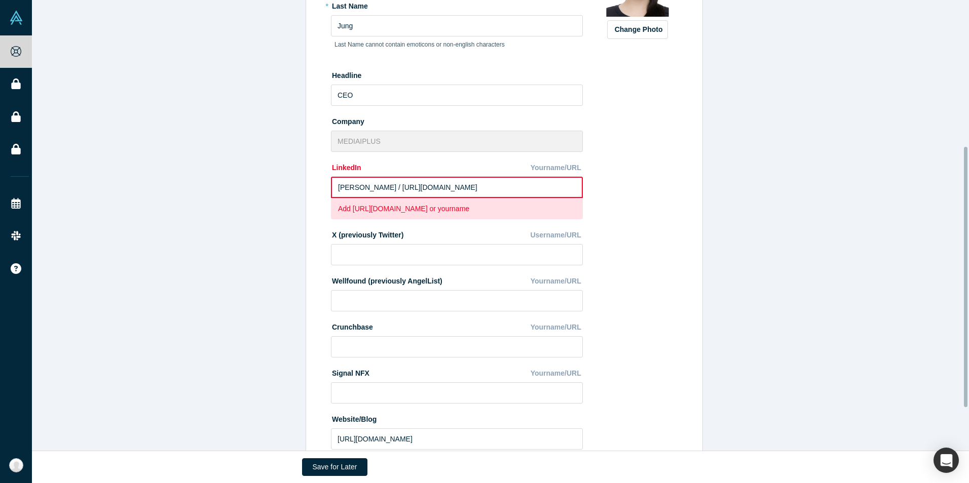
drag, startPoint x: 370, startPoint y: 186, endPoint x: 282, endPoint y: 190, distance: 88.2
click at [282, 190] on div "Edit Profile * First Name Jihee First Name cannot contain emoticons or non-engl…" at bounding box center [504, 176] width 944 height 606
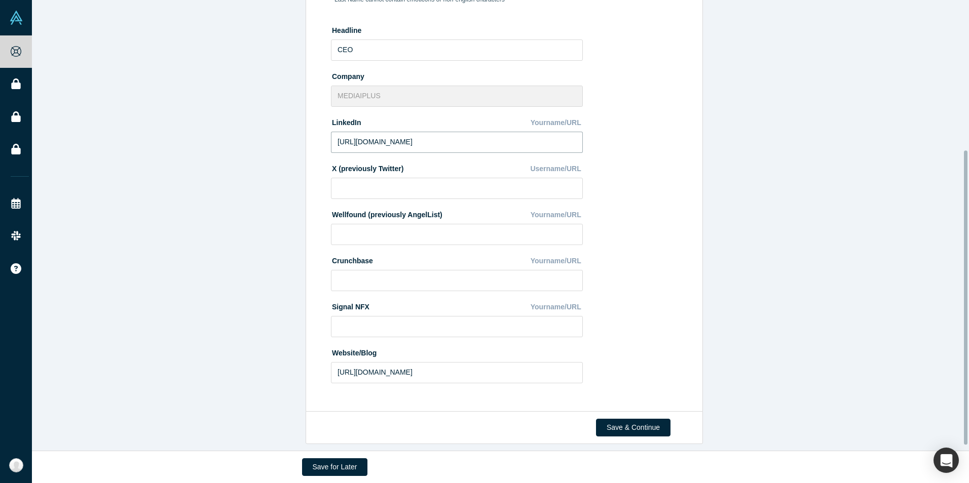
scroll to position [237, 0]
type input "https://www.linkedin.com/in/jiheejung/"
click at [603, 419] on button "Save & Continue" at bounding box center [633, 428] width 74 height 18
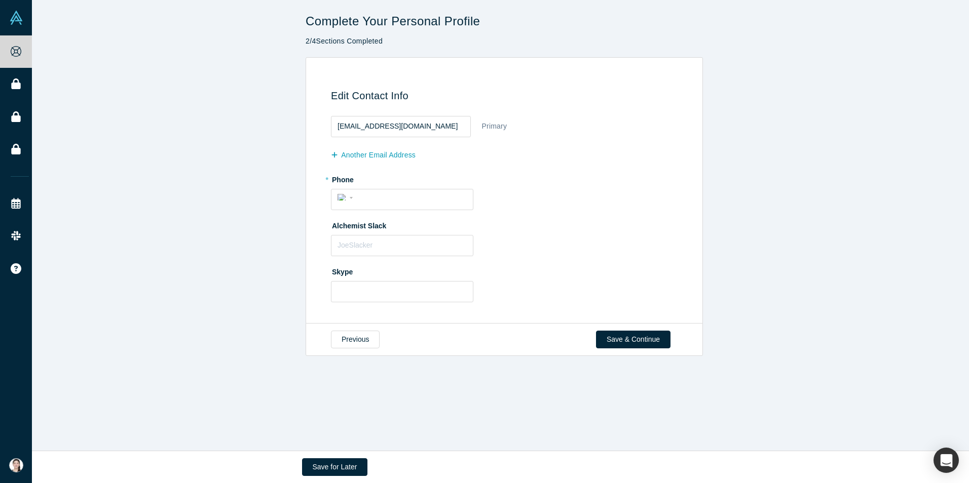
scroll to position [0, 0]
click at [348, 339] on button "Previous" at bounding box center [355, 340] width 49 height 18
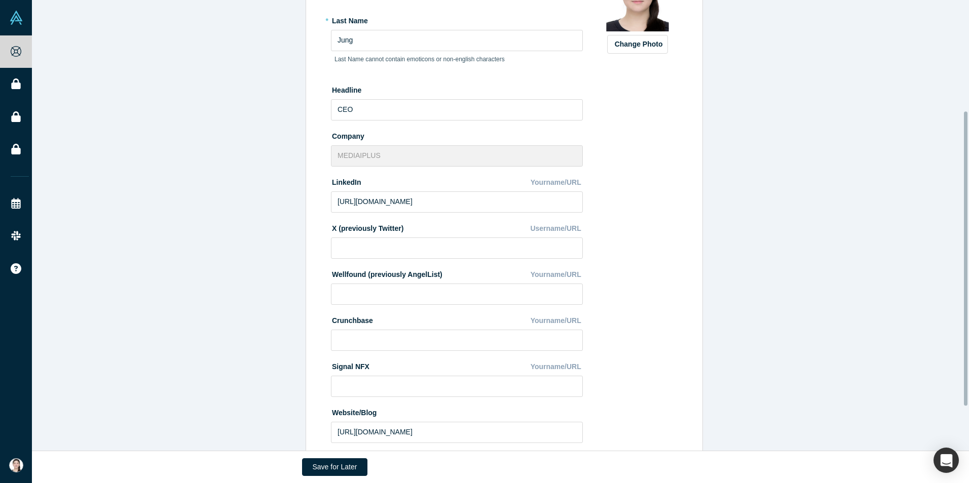
scroll to position [237, 0]
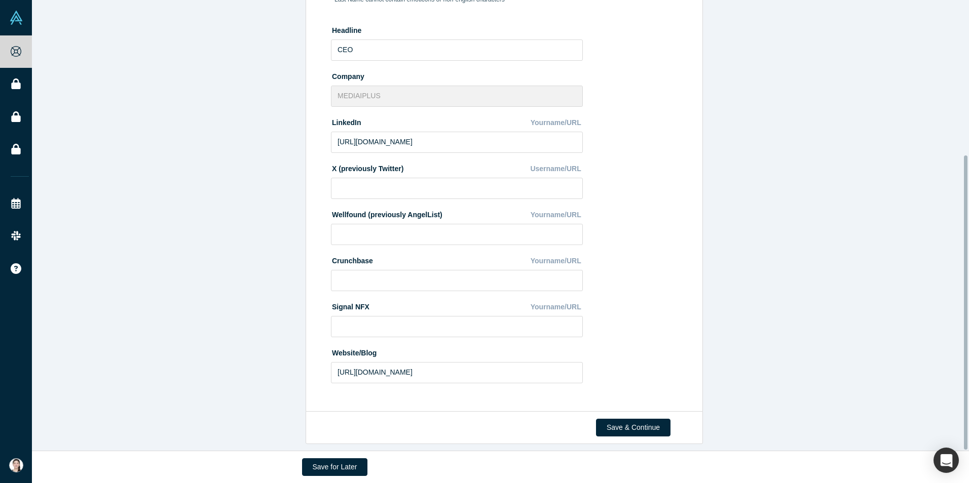
click at [626, 423] on button "Save & Continue" at bounding box center [633, 428] width 74 height 18
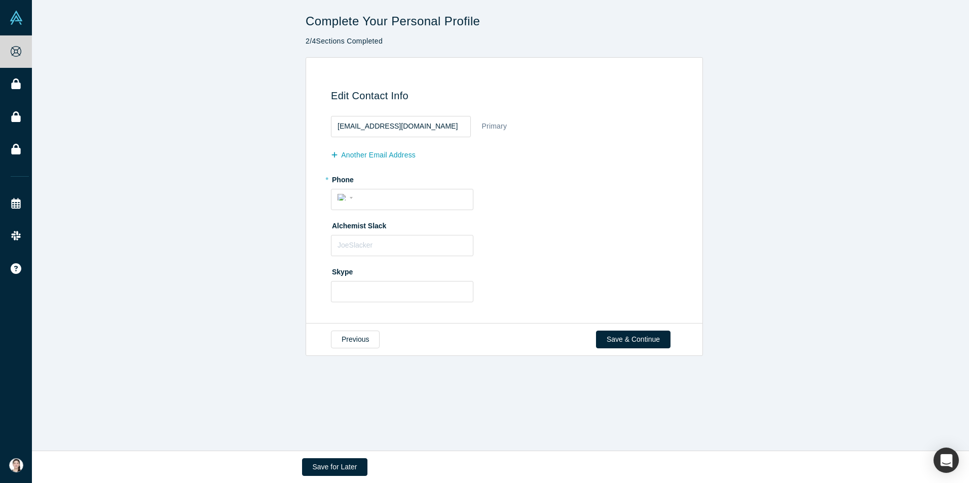
scroll to position [0, 0]
click at [338, 338] on button "Previous" at bounding box center [355, 340] width 49 height 18
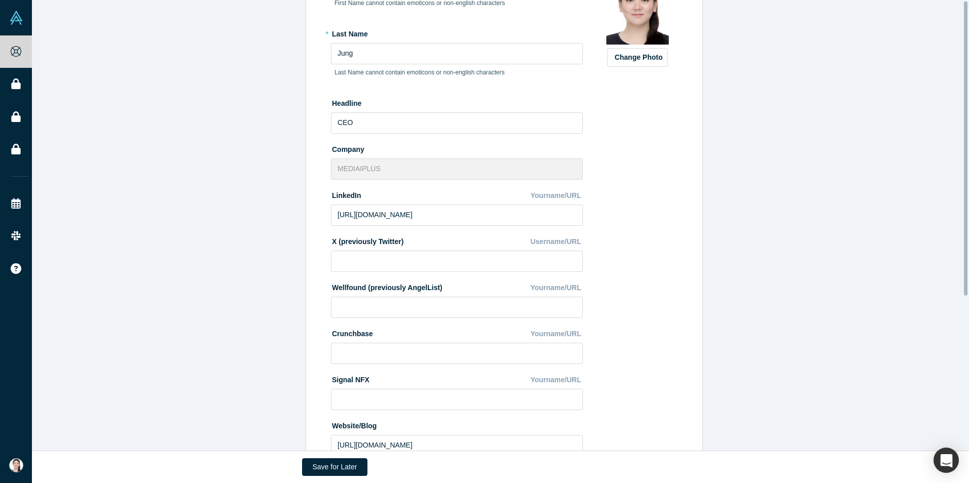
scroll to position [237, 0]
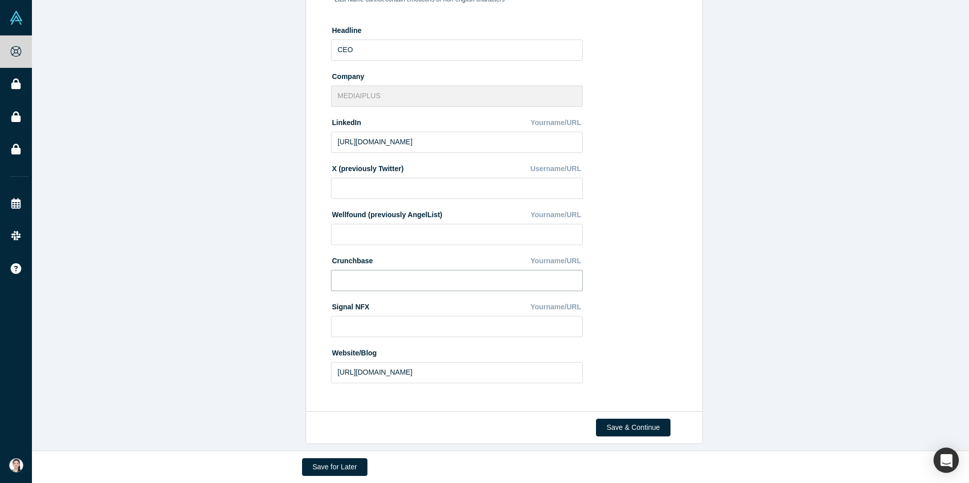
click at [383, 278] on input at bounding box center [457, 280] width 252 height 21
paste input "https://www.crunchbase.com/organization/mediaiplus"
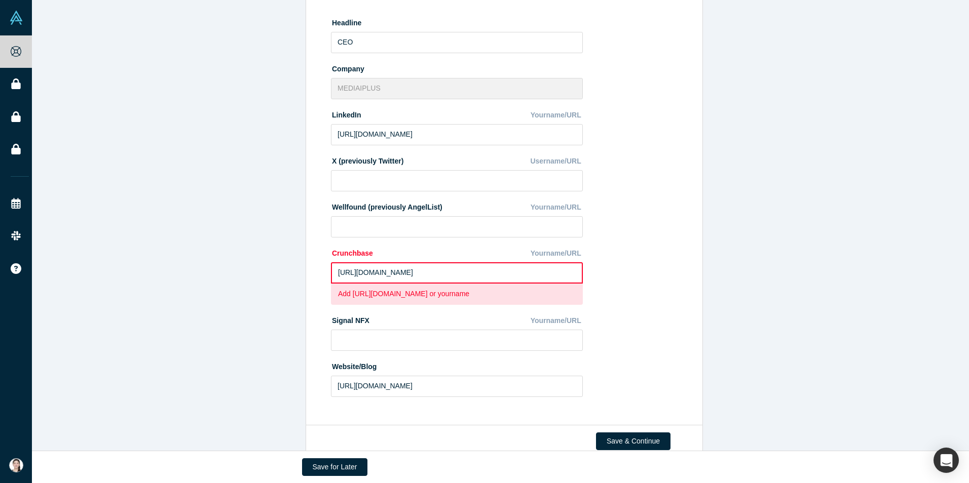
click at [219, 274] on div "Edit Profile * First Name Jihee First Name cannot contain emoticons or non-engl…" at bounding box center [504, 123] width 944 height 606
drag, startPoint x: 391, startPoint y: 337, endPoint x: 392, endPoint y: 346, distance: 9.2
click at [391, 337] on input at bounding box center [457, 340] width 252 height 21
click at [686, 304] on div "Edit Profile * First Name Jihee First Name cannot contain emoticons or non-engl…" at bounding box center [502, 127] width 385 height 584
click at [452, 269] on input "https://www.crunchbase.com/organization/mediaiplus" at bounding box center [457, 272] width 252 height 21
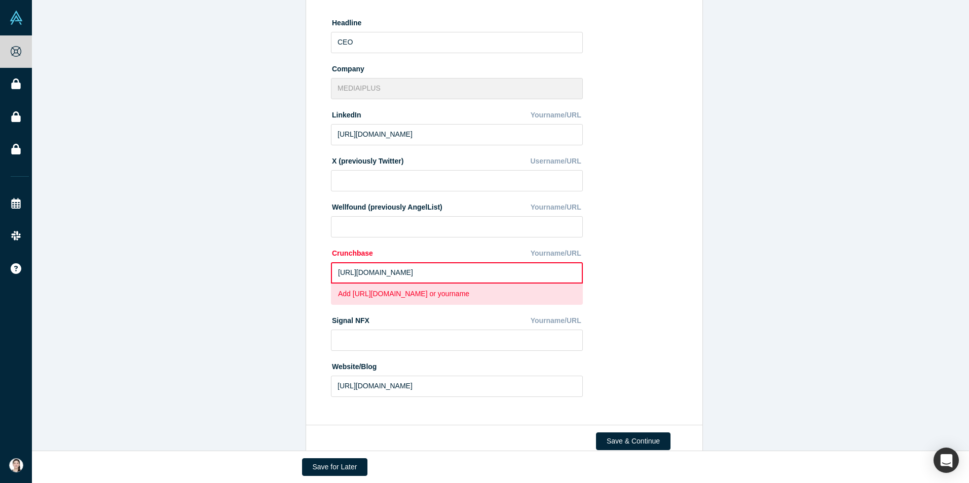
paste input "person/jihee-jung"
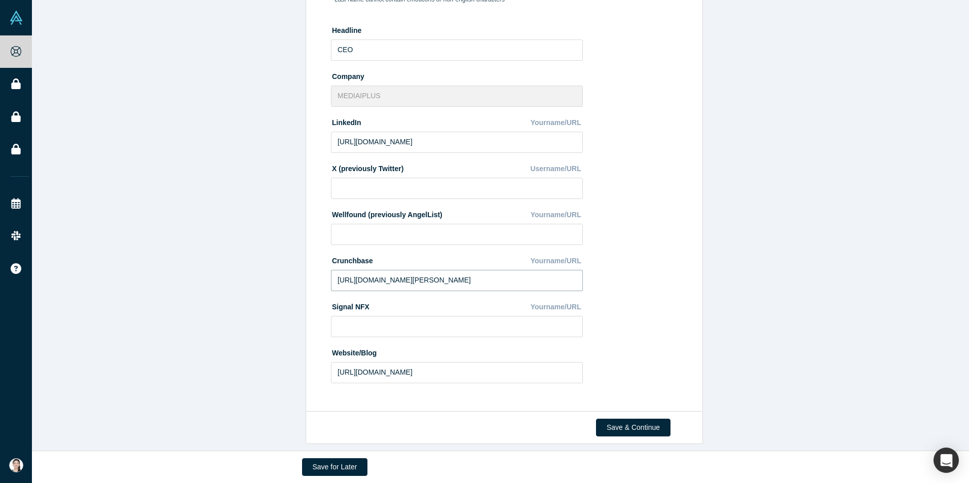
type input "https://www.crunchbase.com/person/jihee-jung"
click at [663, 281] on div "Change Photo Zoom Save Remove Upload New" at bounding box center [637, 137] width 88 height 508
click at [490, 275] on input "https://www.crunchbase.com/person/jihee-jung" at bounding box center [457, 280] width 252 height 21
click at [657, 423] on button "Save & Continue" at bounding box center [633, 428] width 74 height 18
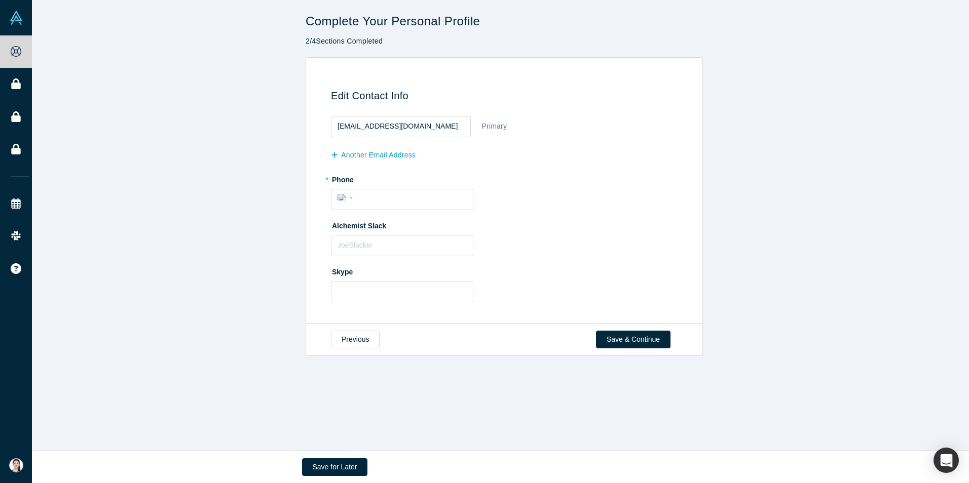
scroll to position [0, 0]
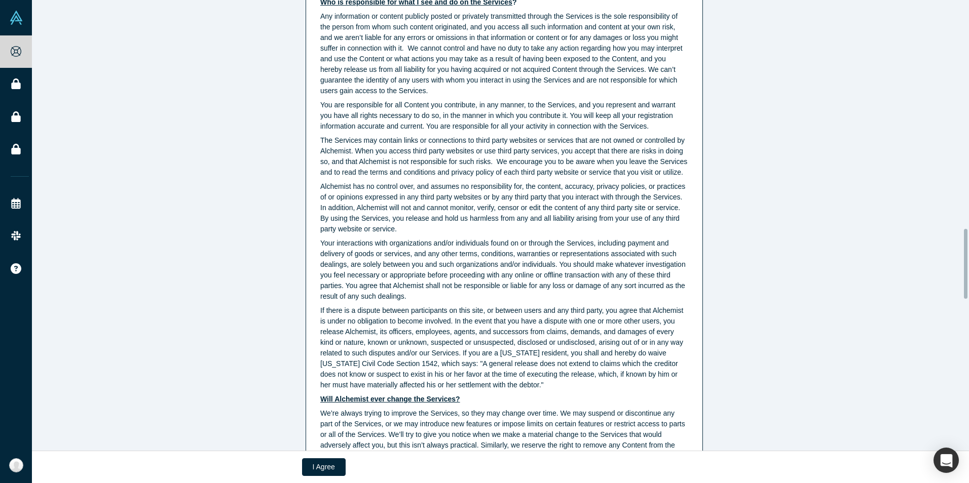
scroll to position [1283, 0]
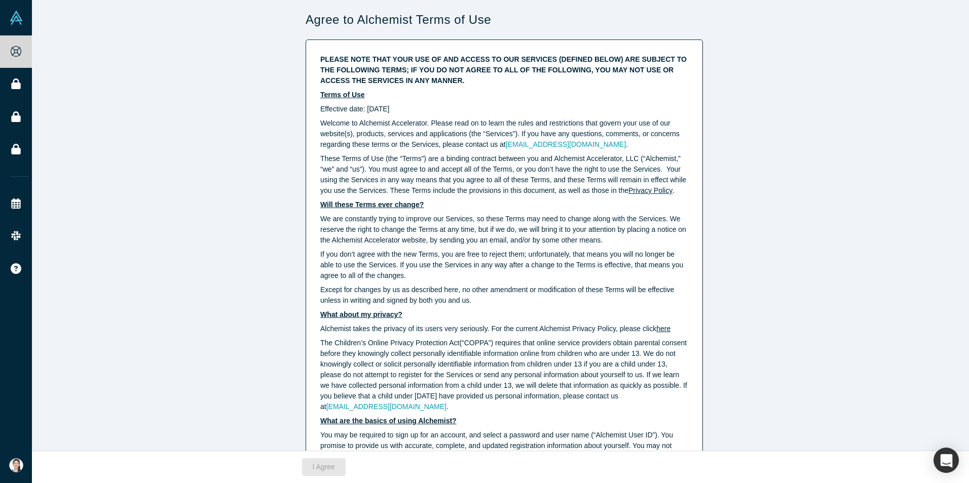
click at [14, 20] on img at bounding box center [16, 18] width 14 height 14
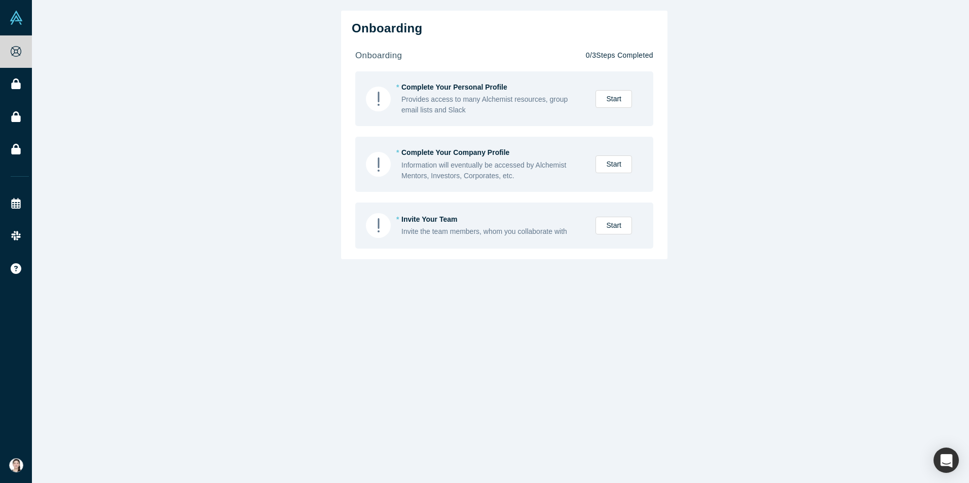
click at [14, 20] on img at bounding box center [16, 18] width 14 height 14
click at [17, 21] on img at bounding box center [16, 18] width 14 height 14
click at [600, 99] on link "Start" at bounding box center [613, 99] width 36 height 18
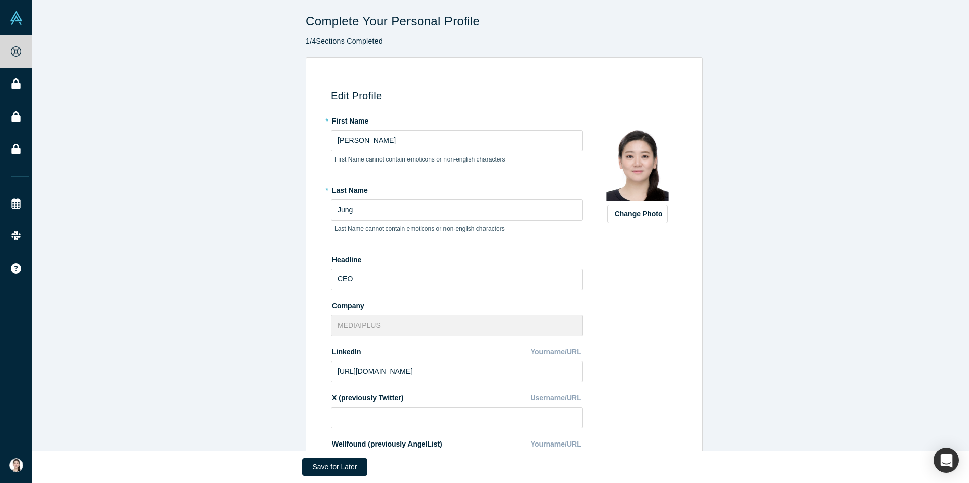
click at [13, 469] on img at bounding box center [16, 465] width 14 height 14
click at [77, 458] on button "Log Out" at bounding box center [72, 457] width 61 height 19
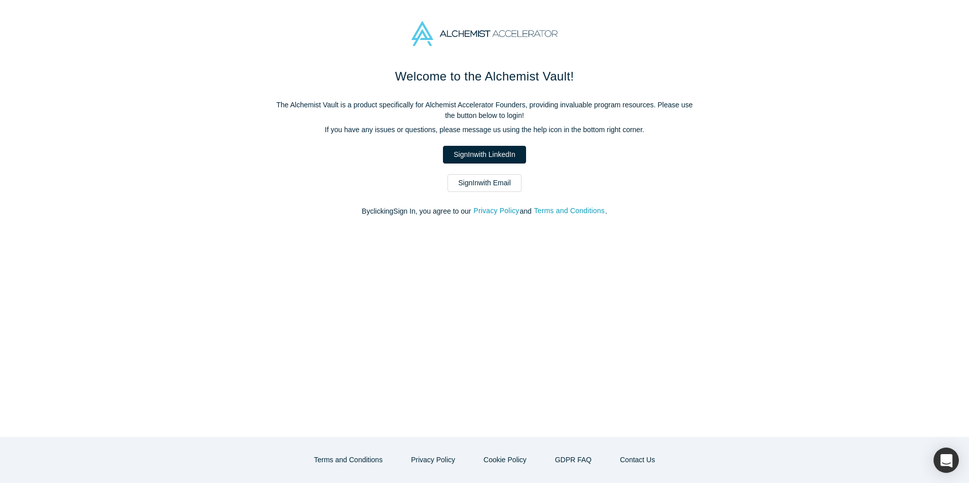
click at [496, 179] on link "Sign In with Email" at bounding box center [484, 183] width 74 height 18
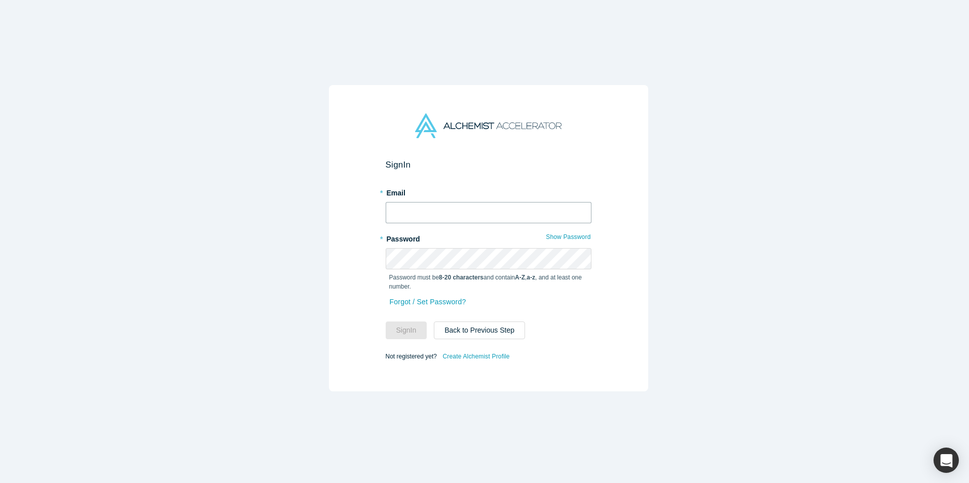
type input "[EMAIL_ADDRESS][DOMAIN_NAME]"
click at [477, 202] on input "[EMAIL_ADDRESS][DOMAIN_NAME]" at bounding box center [488, 212] width 206 height 21
click at [303, 254] on div "Sign In * Email [EMAIL_ADDRESS][DOMAIN_NAME] * Password Show Password Password …" at bounding box center [488, 245] width 976 height 491
click at [408, 329] on button "Sign In" at bounding box center [406, 331] width 42 height 18
